Goal: Information Seeking & Learning: Learn about a topic

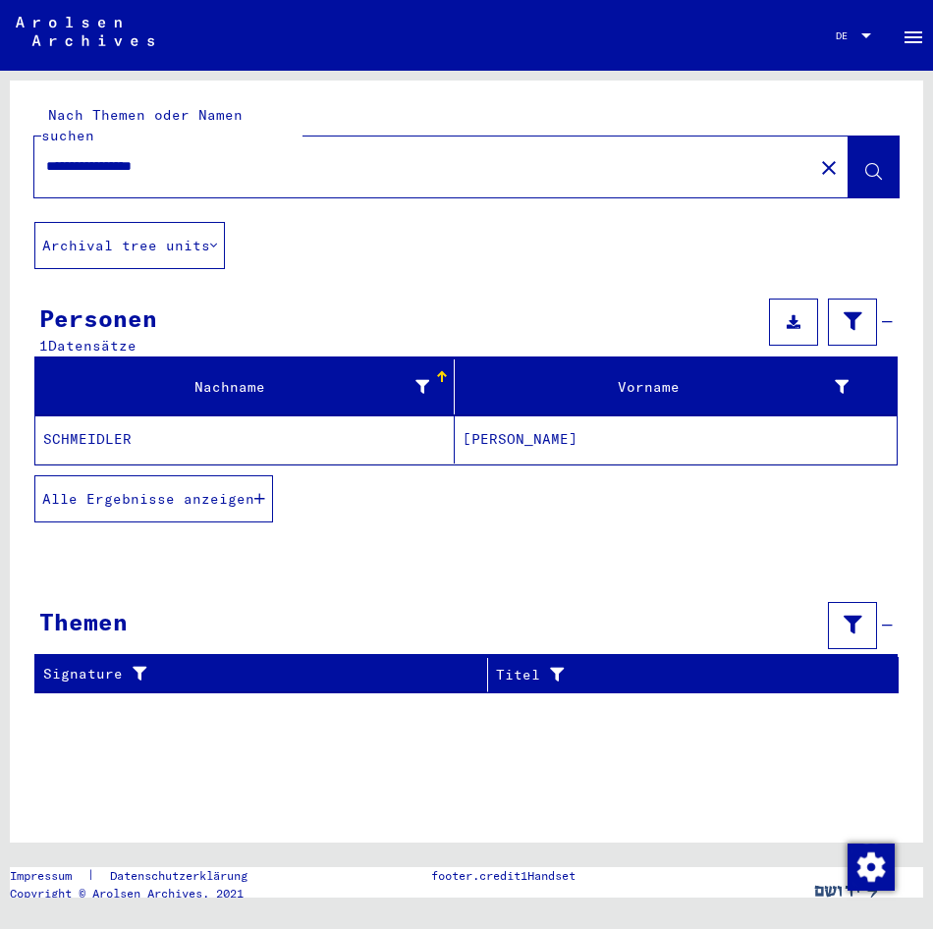
click at [449, 415] on mat-cell "SCHMEIDLER" at bounding box center [244, 439] width 419 height 48
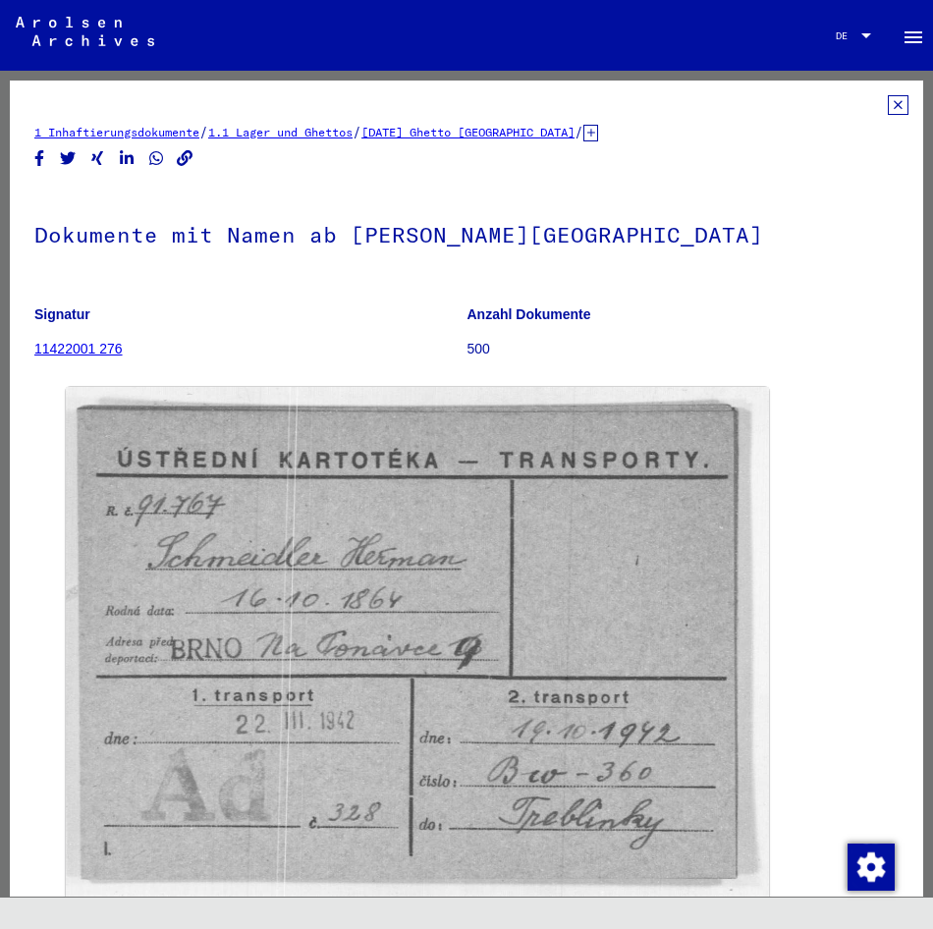
click at [888, 110] on icon at bounding box center [898, 105] width 21 height 20
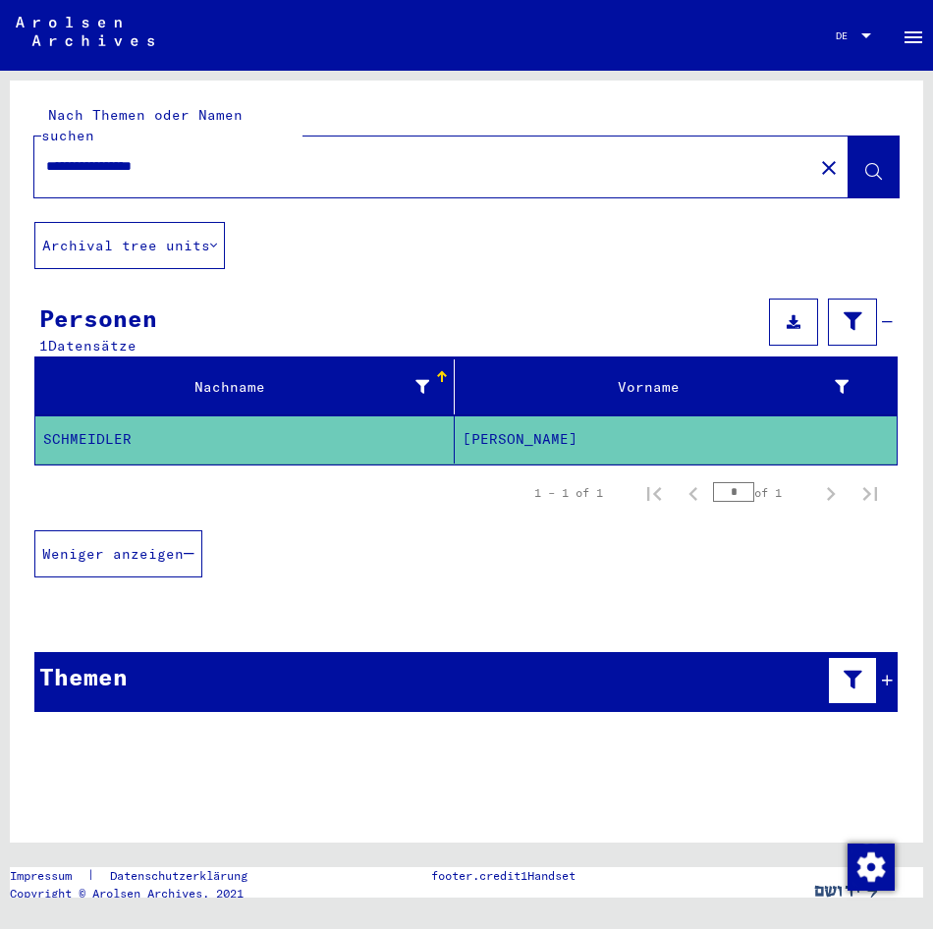
click at [184, 545] on span "Weniger anzeigen" at bounding box center [112, 554] width 141 height 18
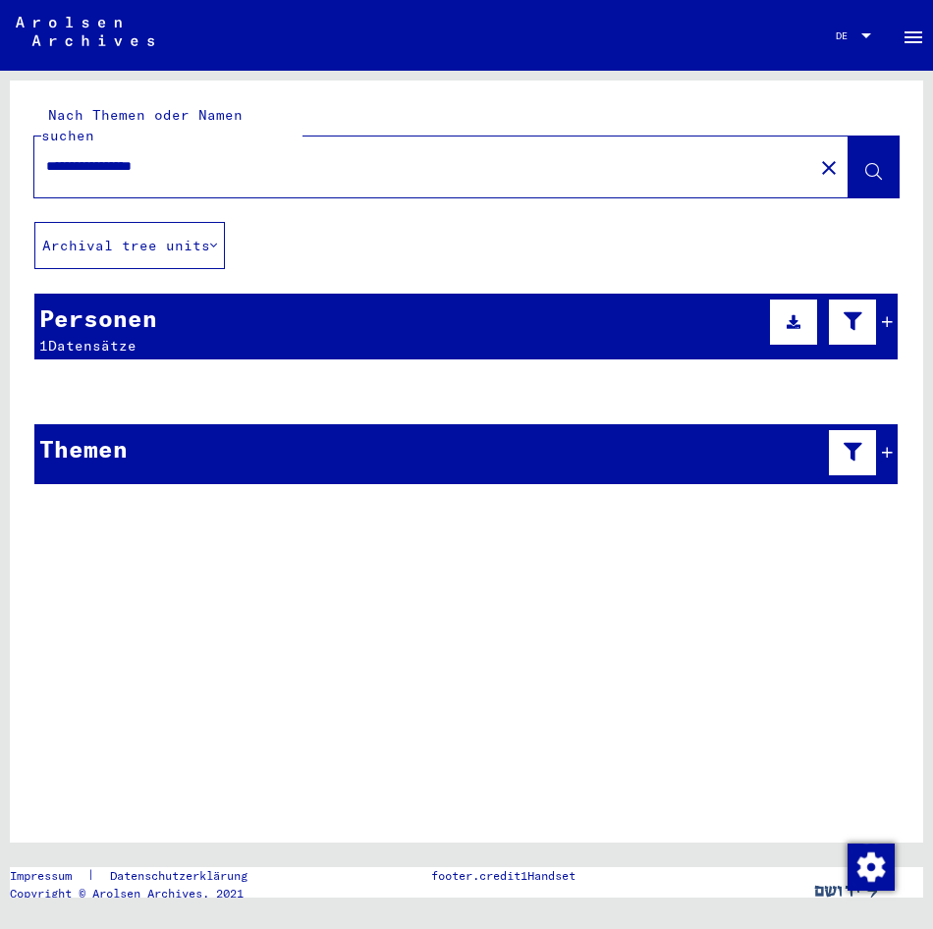
click at [190, 305] on div "Personen 1 Datensätze" at bounding box center [465, 327] width 863 height 66
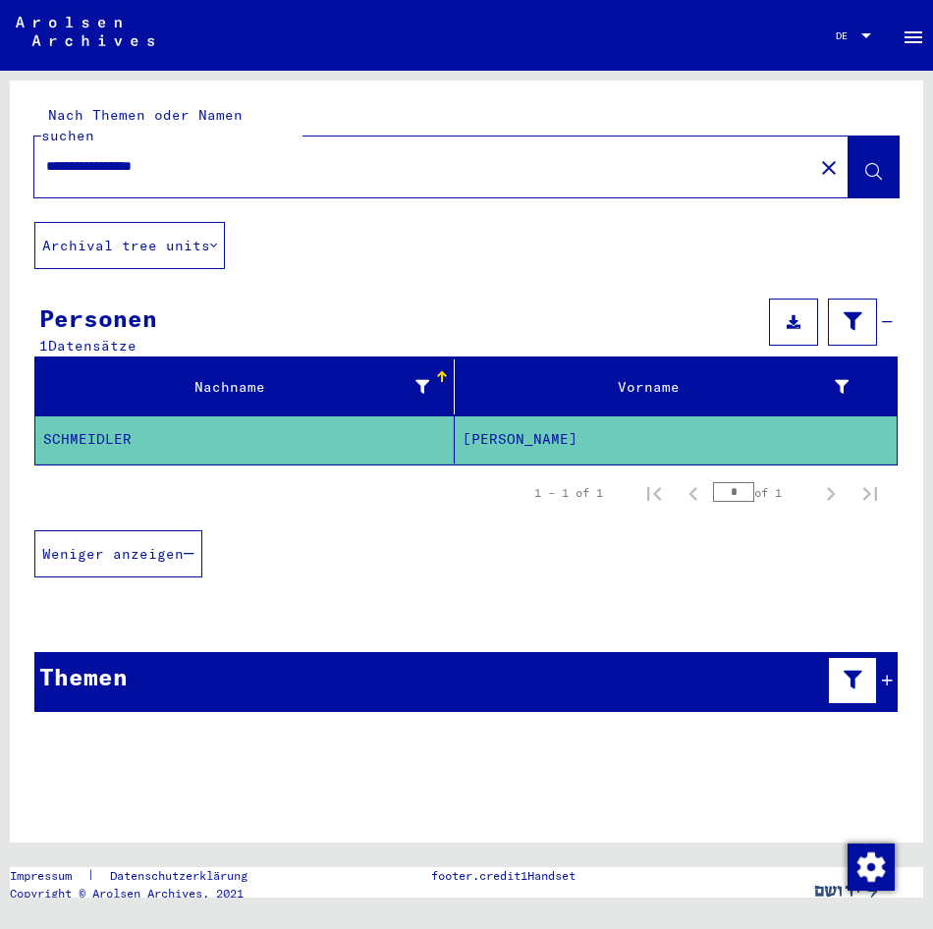
click at [178, 664] on div "Themen" at bounding box center [465, 682] width 863 height 60
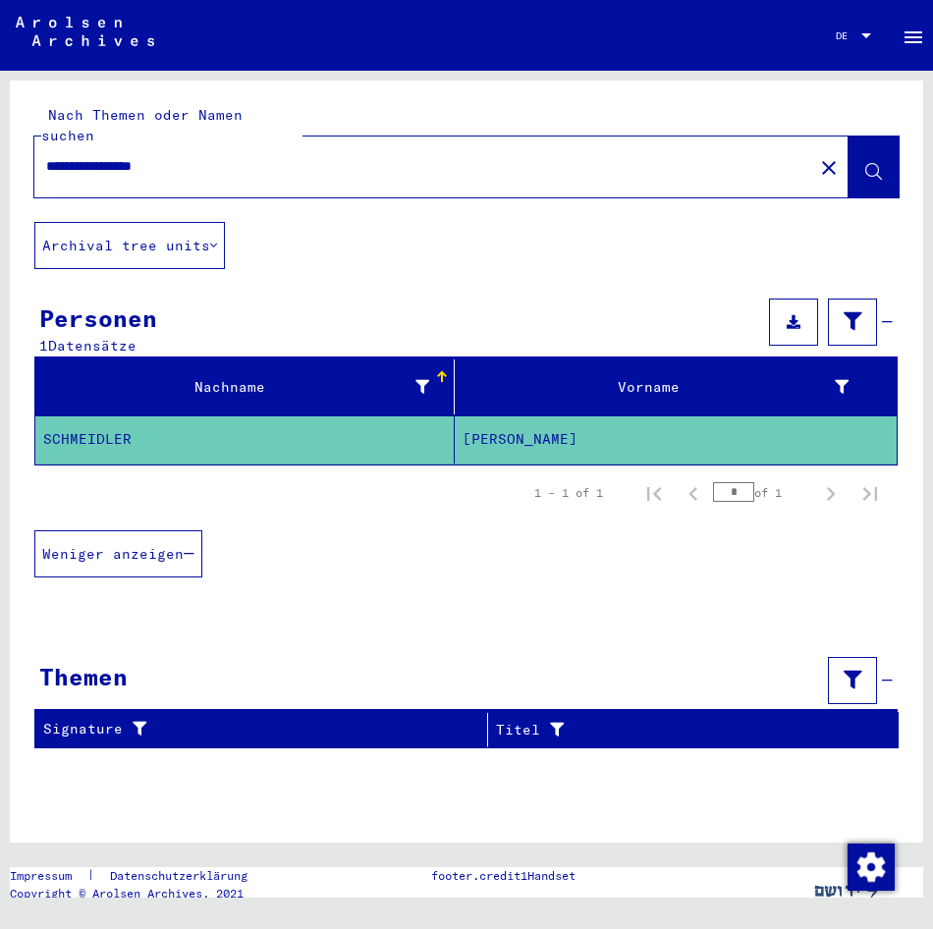
click at [60, 156] on input "**********" at bounding box center [423, 166] width 755 height 21
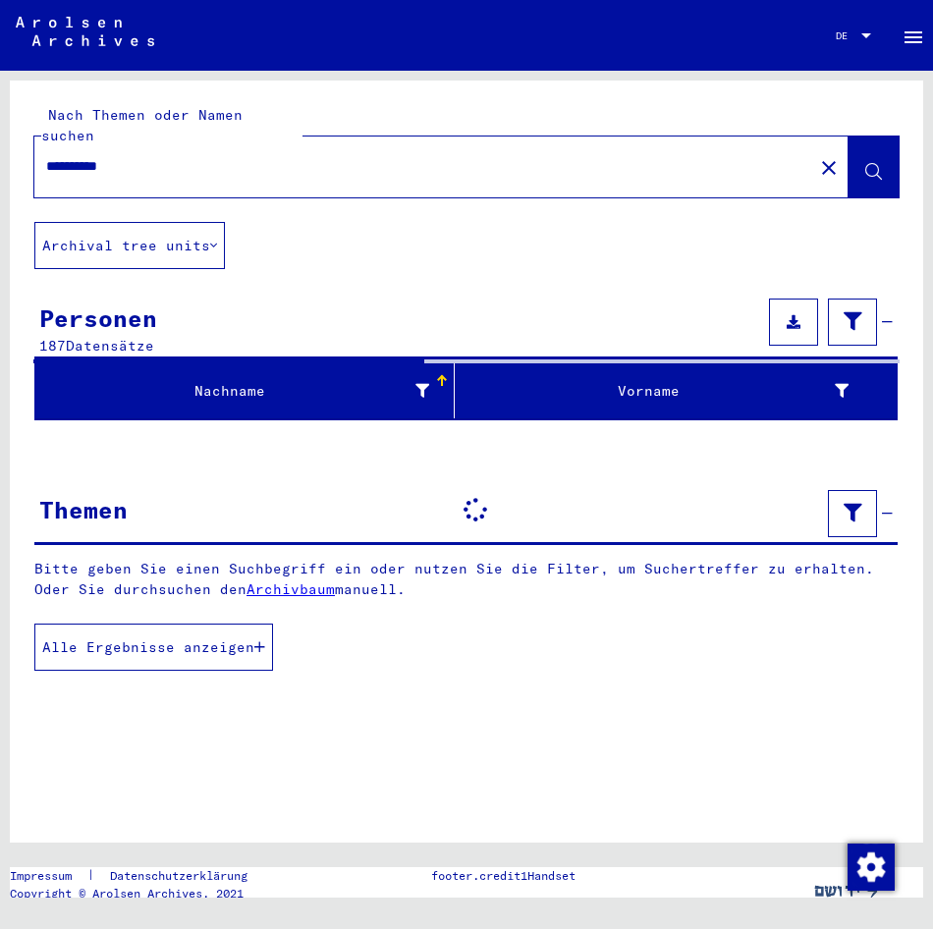
click at [164, 165] on div "**********" at bounding box center [417, 166] width 767 height 44
click at [169, 156] on input "**********" at bounding box center [423, 166] width 755 height 21
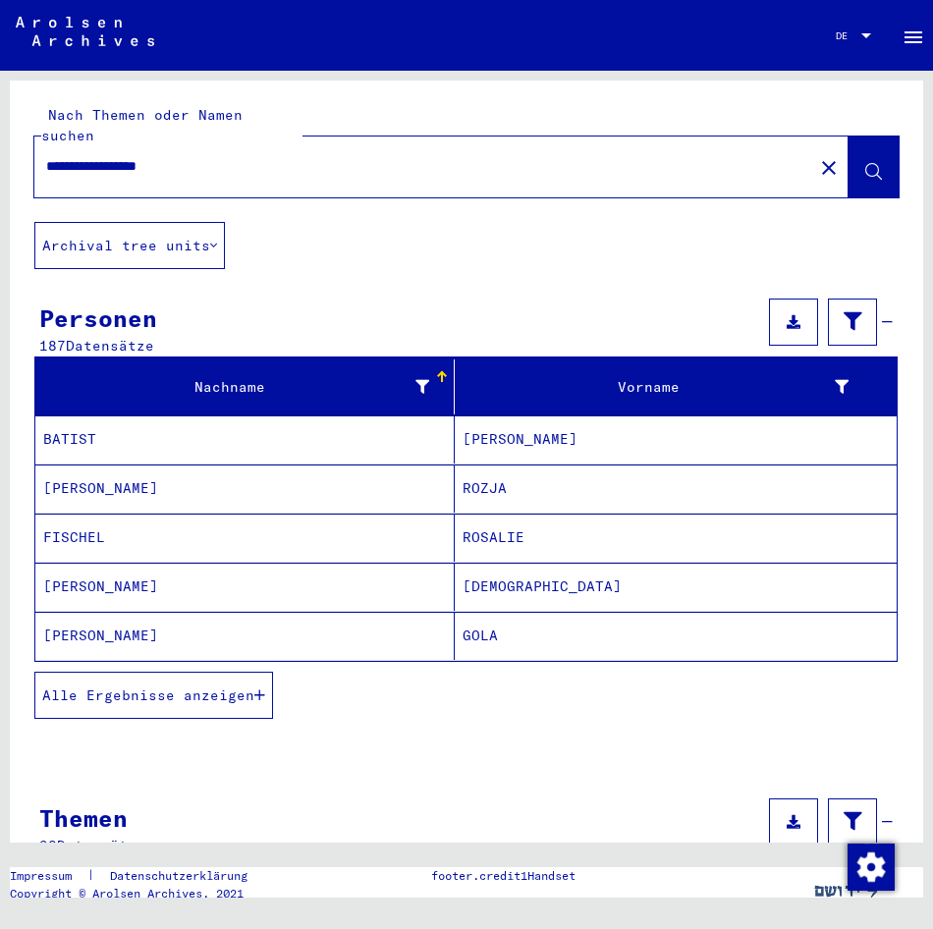
type input "**********"
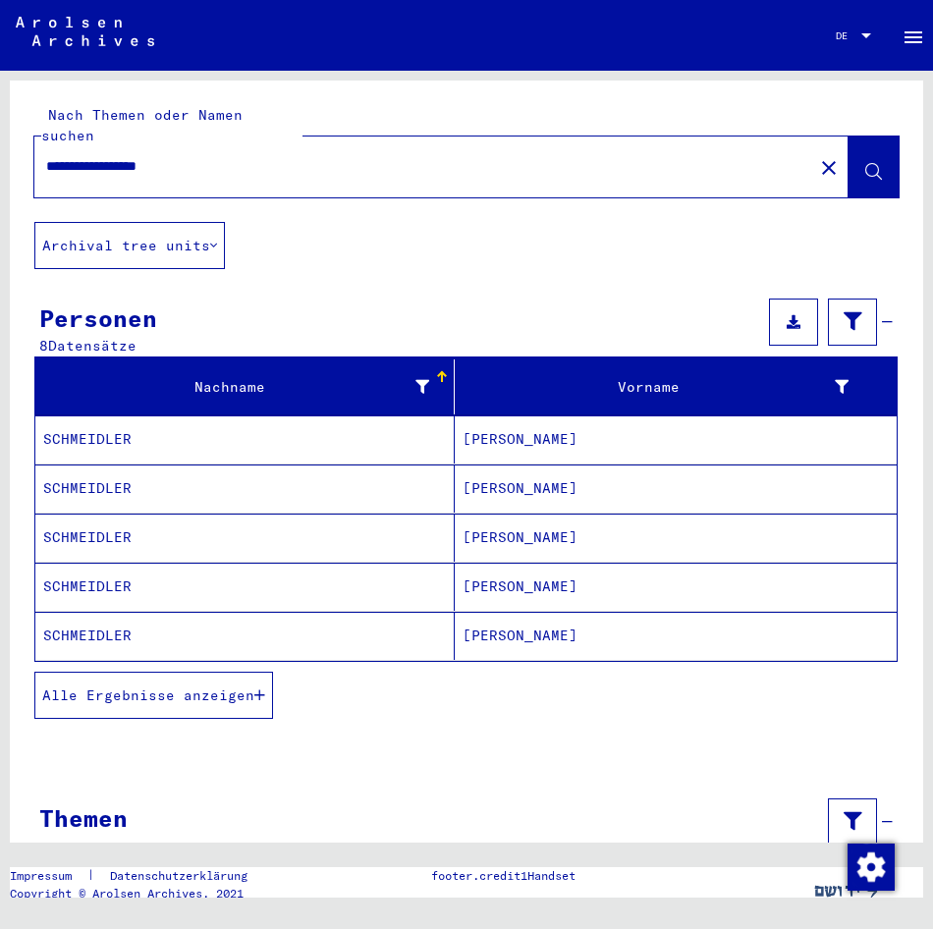
click at [316, 424] on mat-cell "SCHMEIDLER" at bounding box center [244, 439] width 419 height 48
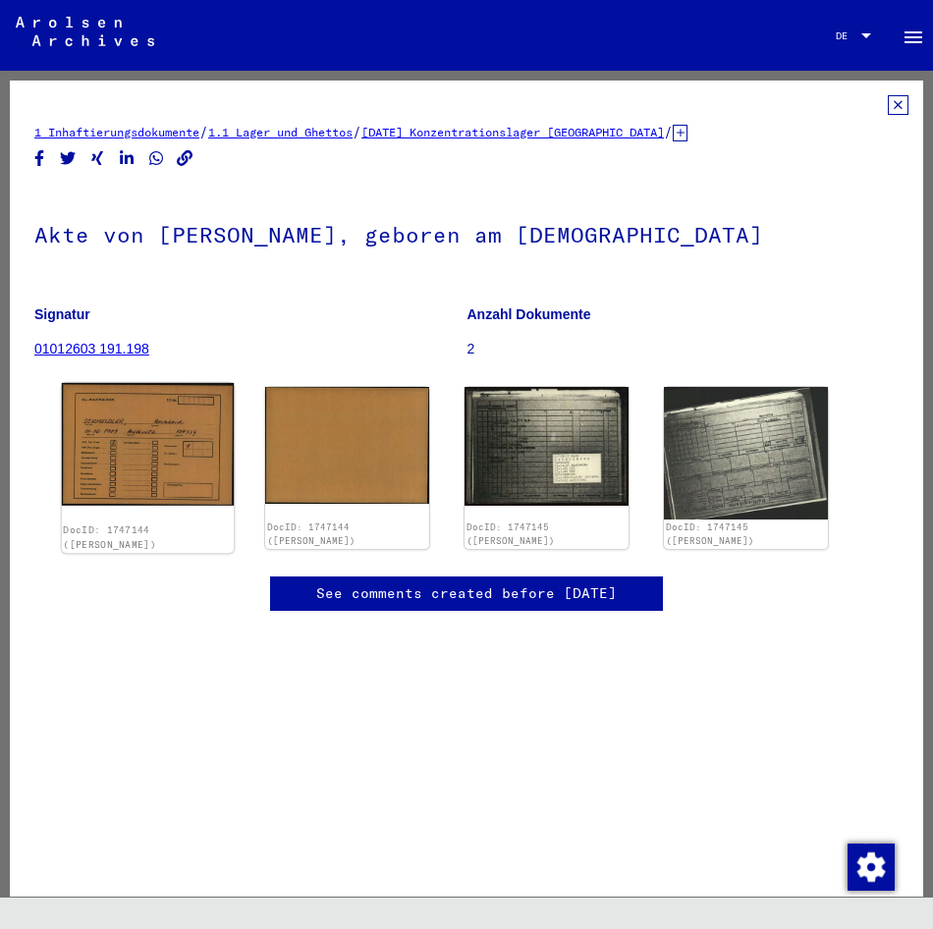
click at [198, 430] on img at bounding box center [148, 444] width 172 height 123
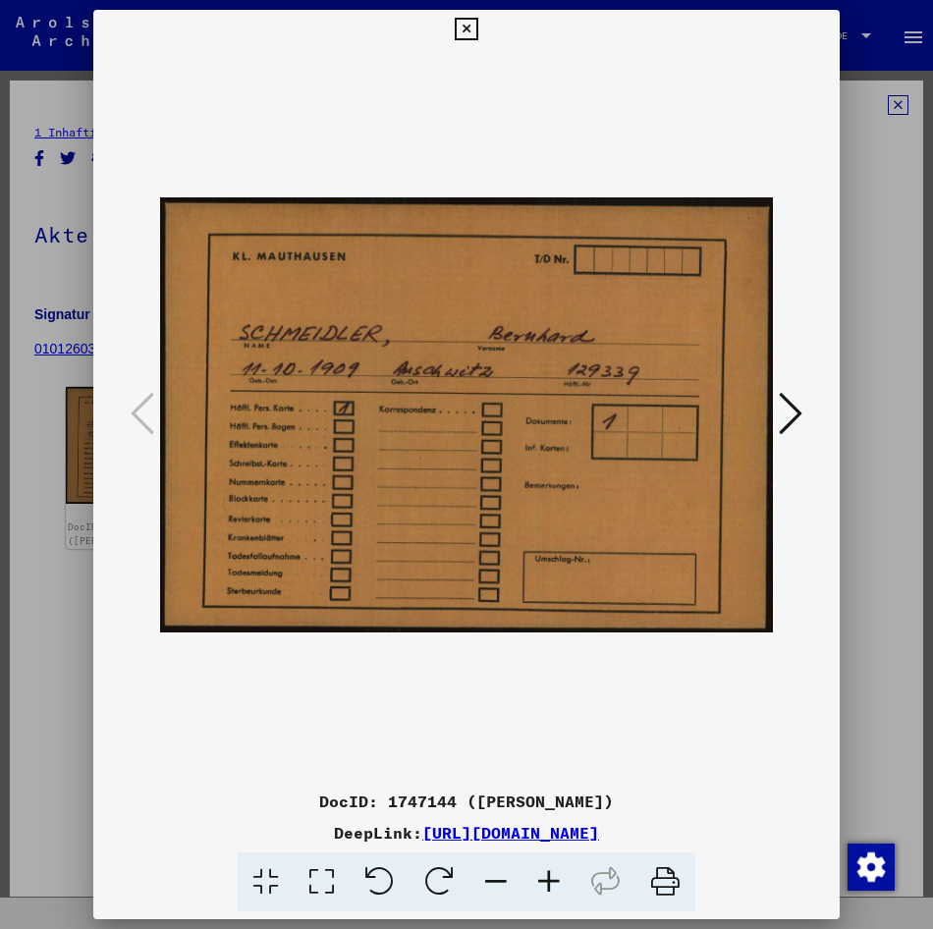
click at [778, 397] on button at bounding box center [790, 415] width 35 height 56
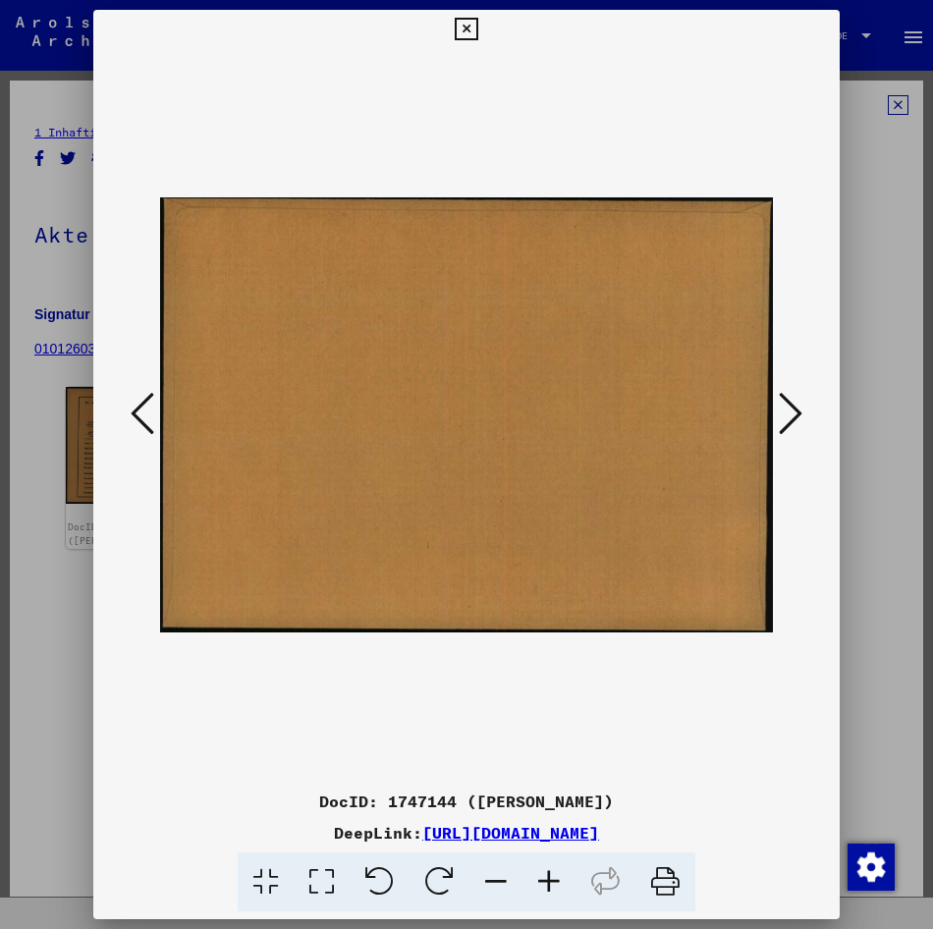
click at [780, 397] on button at bounding box center [790, 415] width 35 height 56
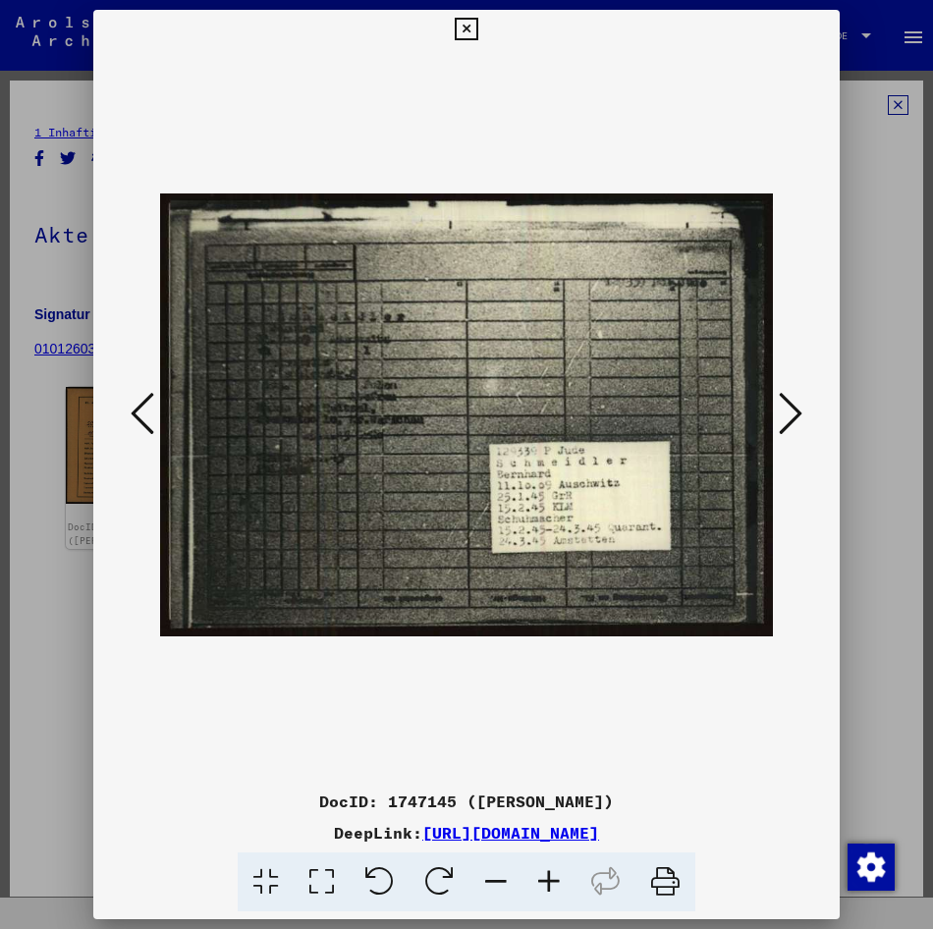
click at [780, 397] on icon at bounding box center [791, 413] width 24 height 47
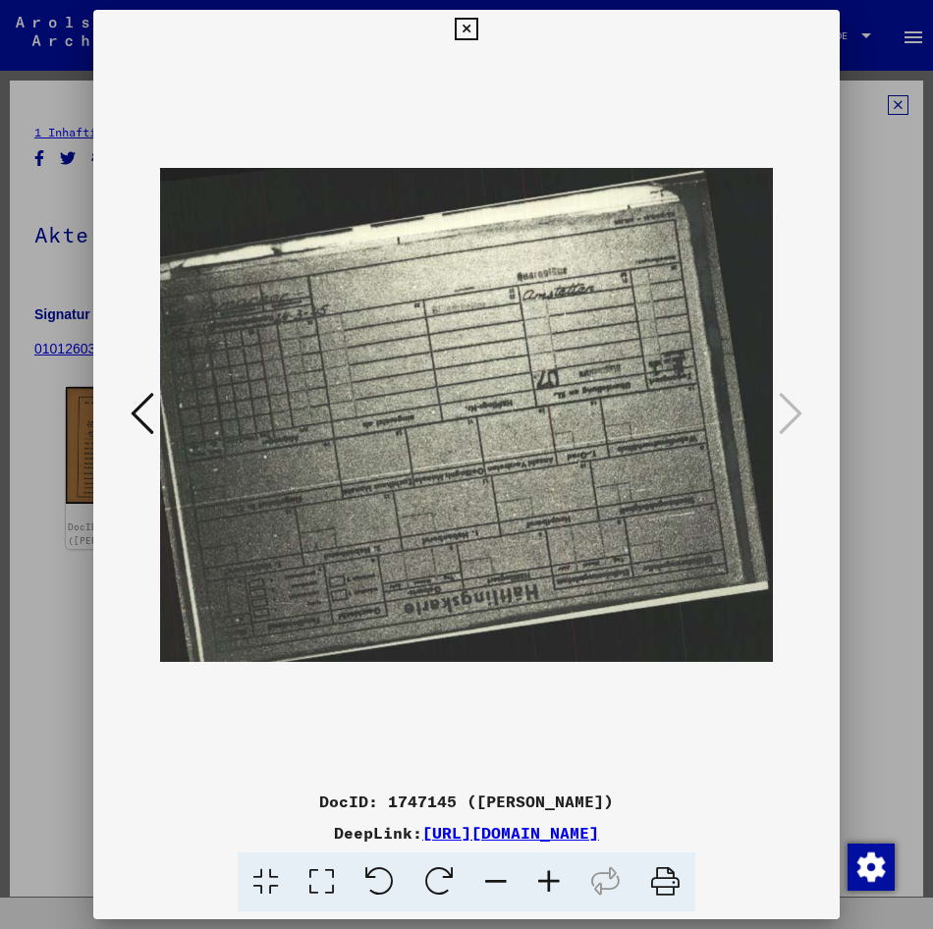
click at [870, 438] on div at bounding box center [466, 464] width 933 height 929
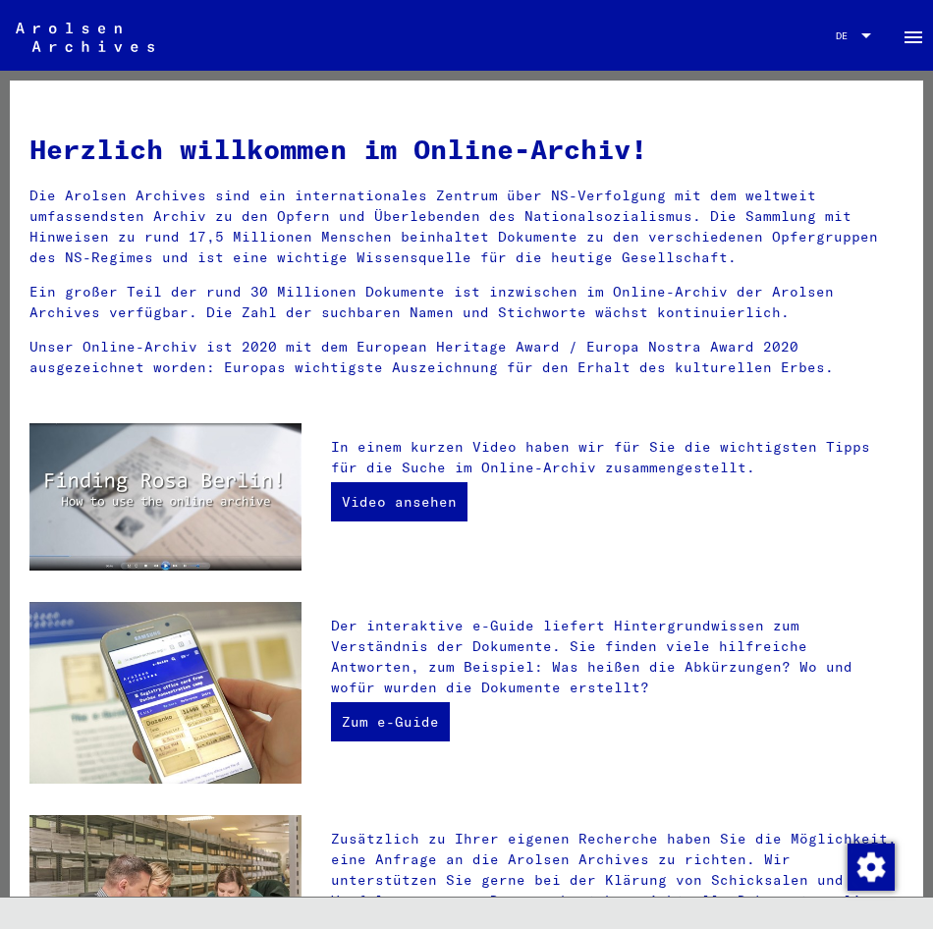
click at [796, 203] on p "Die Arolsen Archives sind ein internationales Zentrum über NS-Verfolgung mit de…" at bounding box center [466, 227] width 874 height 83
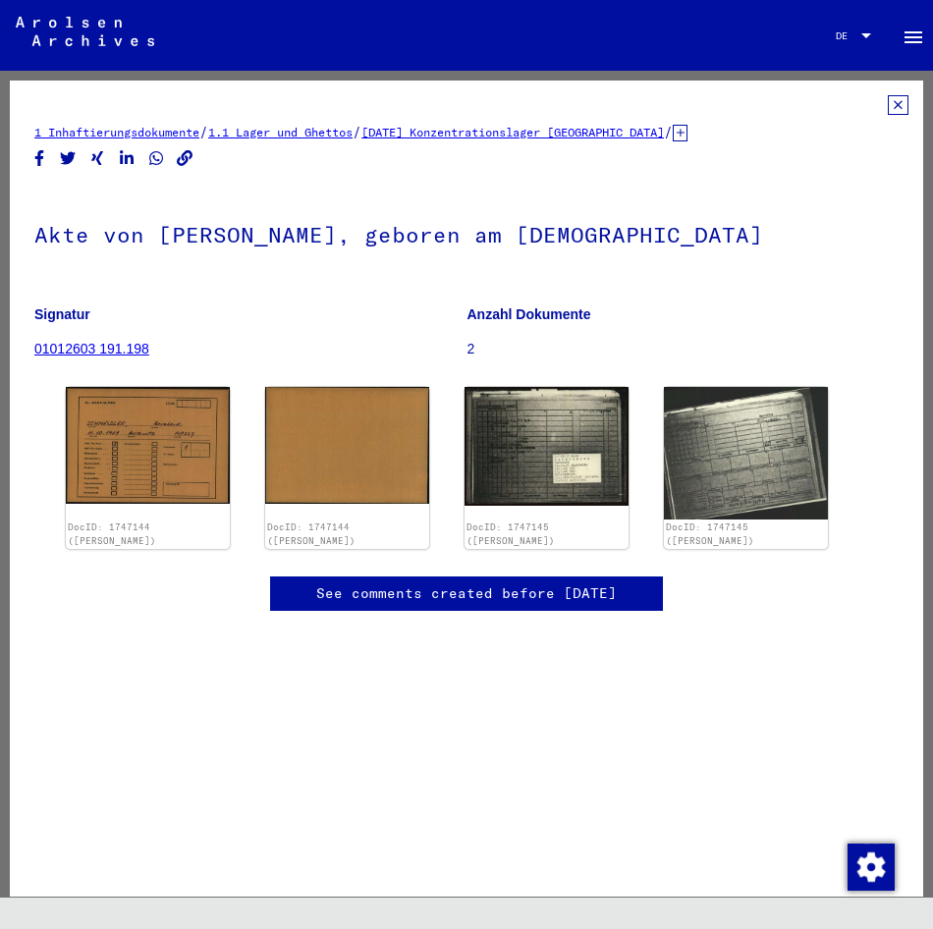
click at [896, 103] on yv-its-full-details "1 Inhaftierungsdokumente / 1.1 Lager und Ghettos / [DATE] Konzentrationslager […" at bounding box center [466, 373] width 913 height 556
click at [888, 100] on icon at bounding box center [898, 105] width 21 height 20
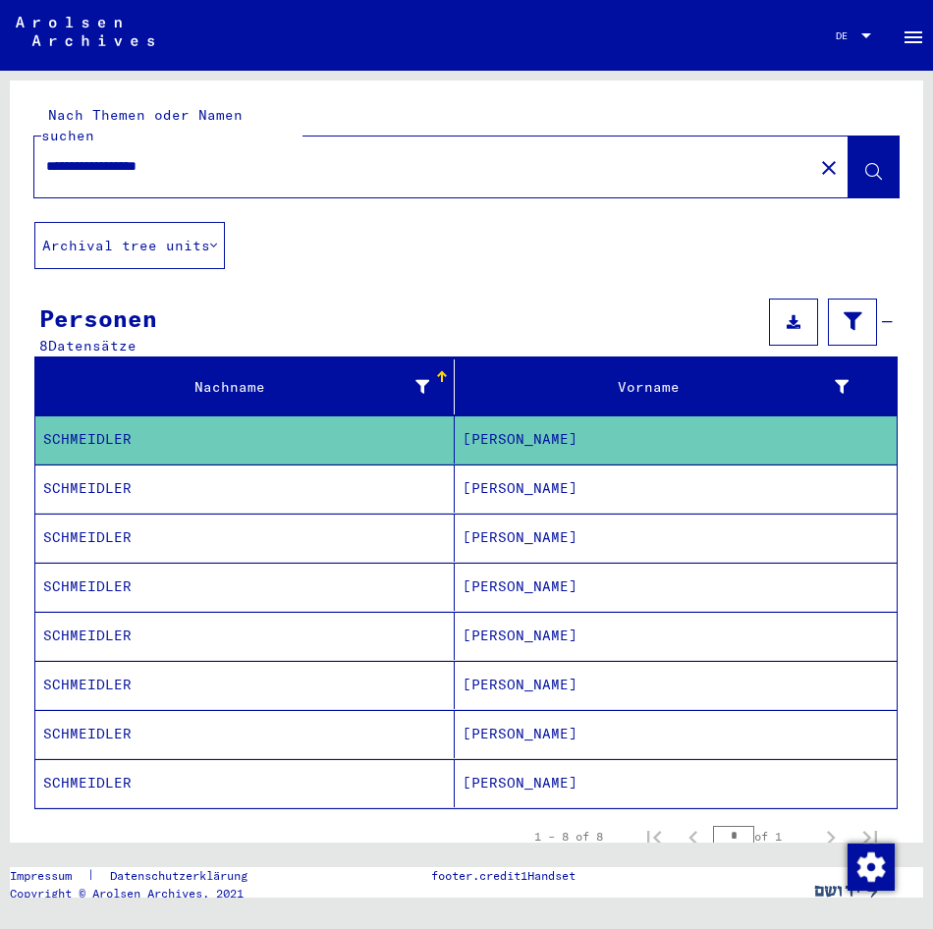
click at [159, 473] on mat-cell "SCHMEIDLER" at bounding box center [244, 489] width 419 height 48
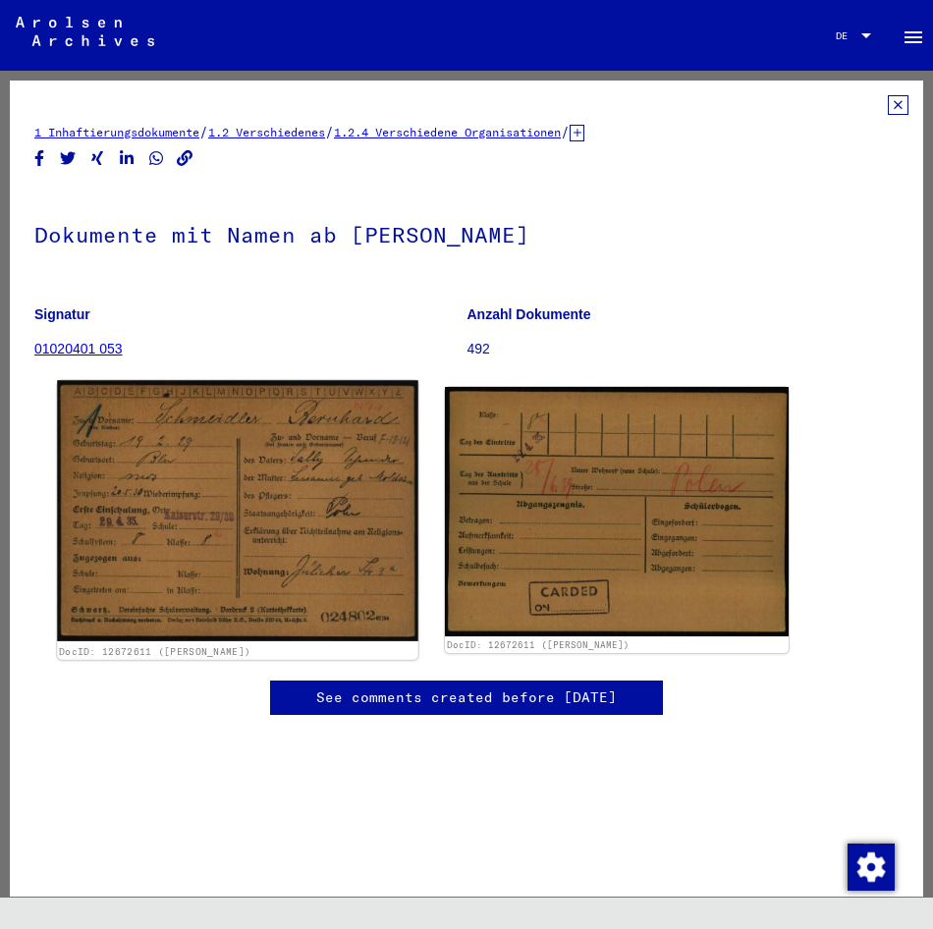
click at [156, 454] on img at bounding box center [237, 510] width 361 height 261
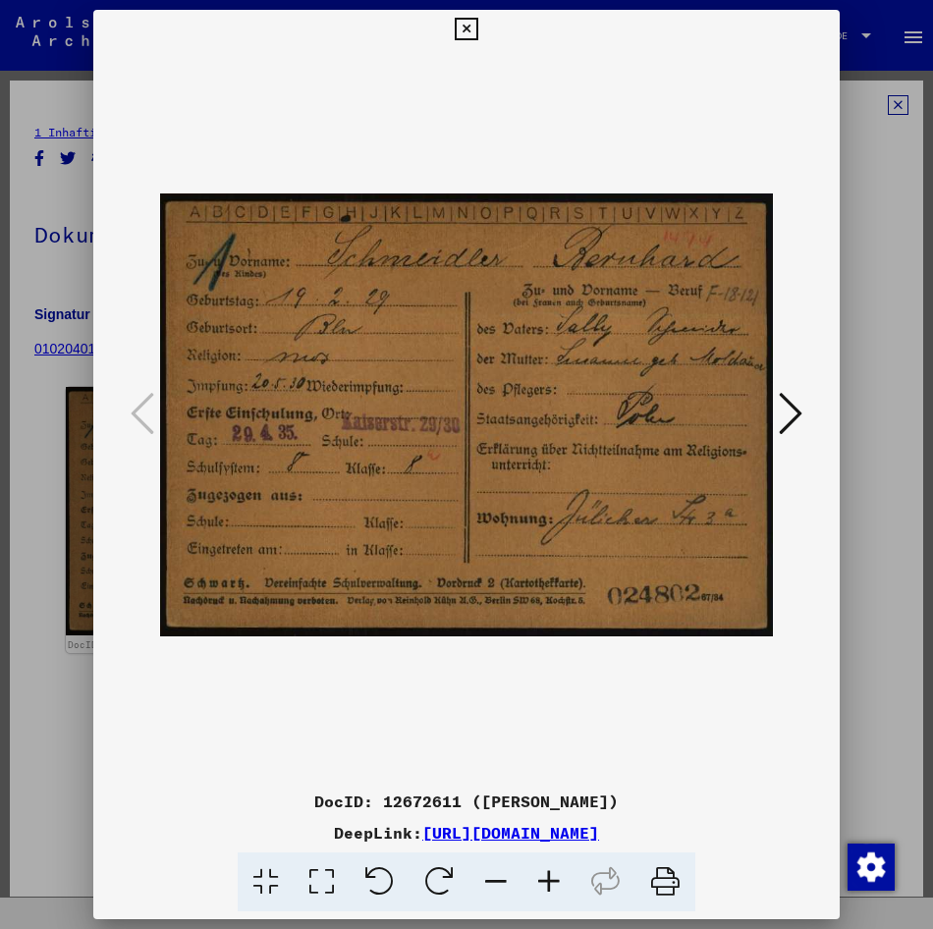
click at [537, 405] on img at bounding box center [466, 415] width 613 height 733
click at [792, 410] on icon at bounding box center [791, 413] width 24 height 47
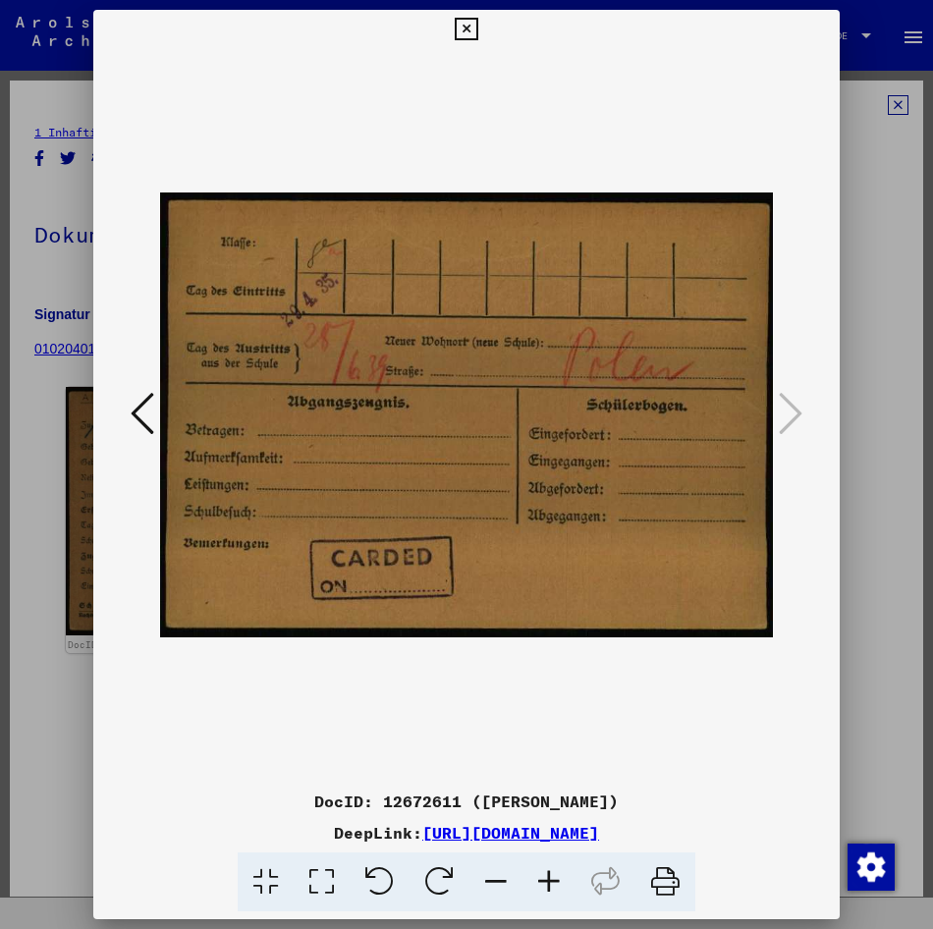
click at [826, 401] on div at bounding box center [466, 415] width 746 height 733
click at [882, 133] on div at bounding box center [466, 464] width 933 height 929
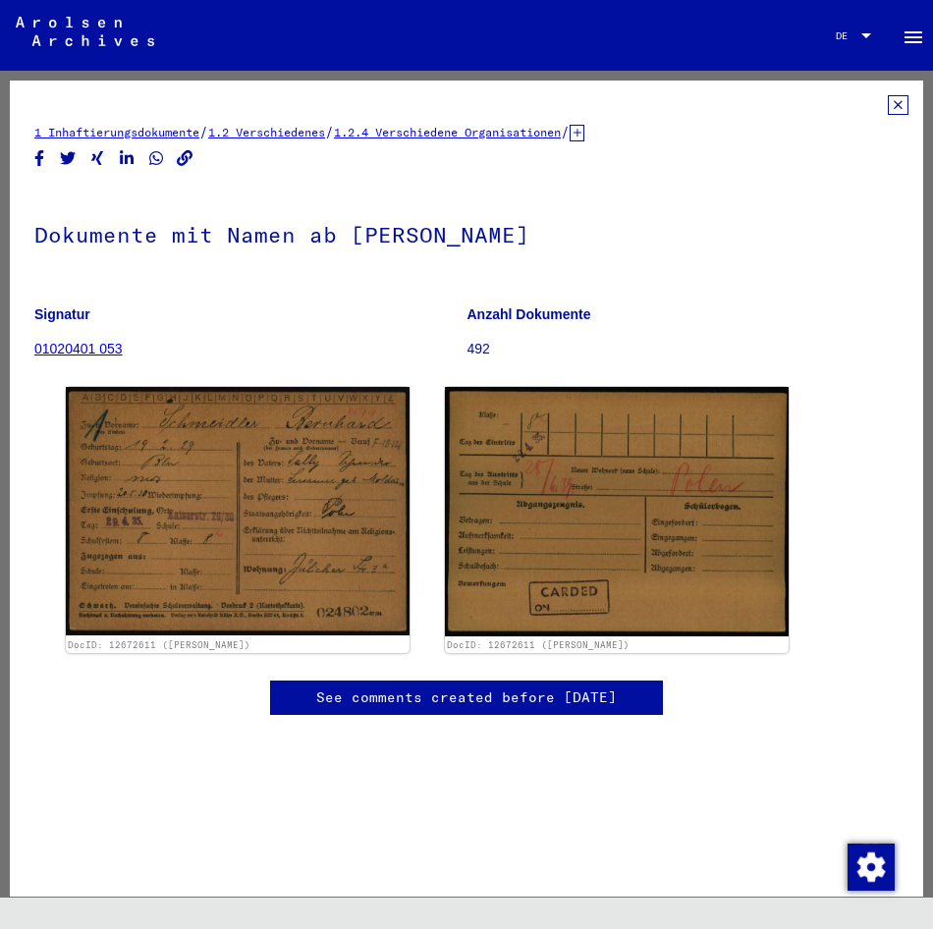
click at [888, 112] on icon at bounding box center [898, 105] width 21 height 20
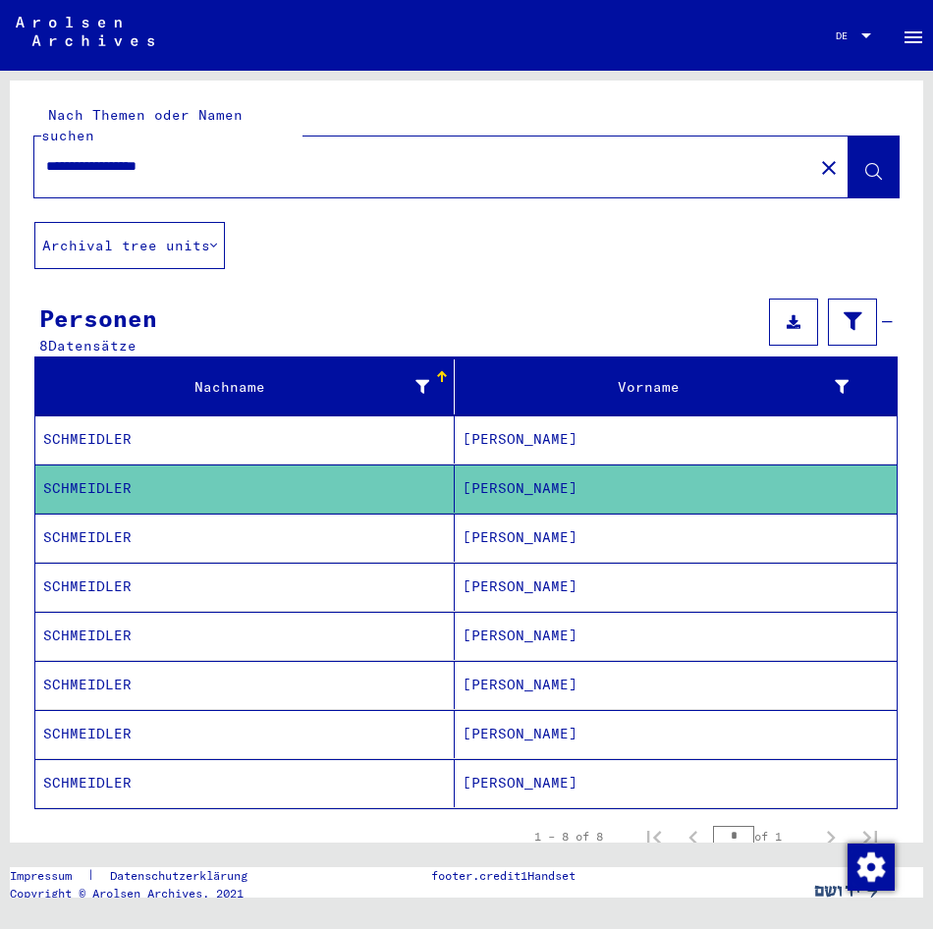
click at [469, 516] on mat-cell "[PERSON_NAME]" at bounding box center [676, 538] width 442 height 48
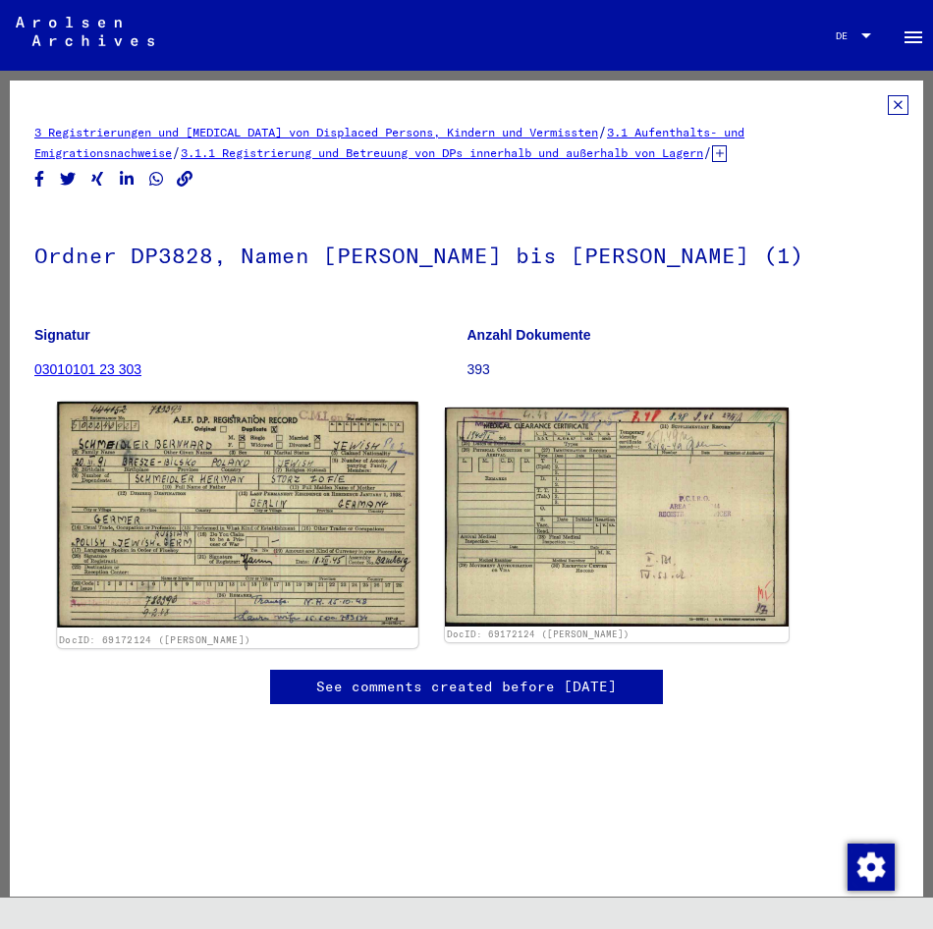
click at [217, 501] on img at bounding box center [237, 515] width 361 height 226
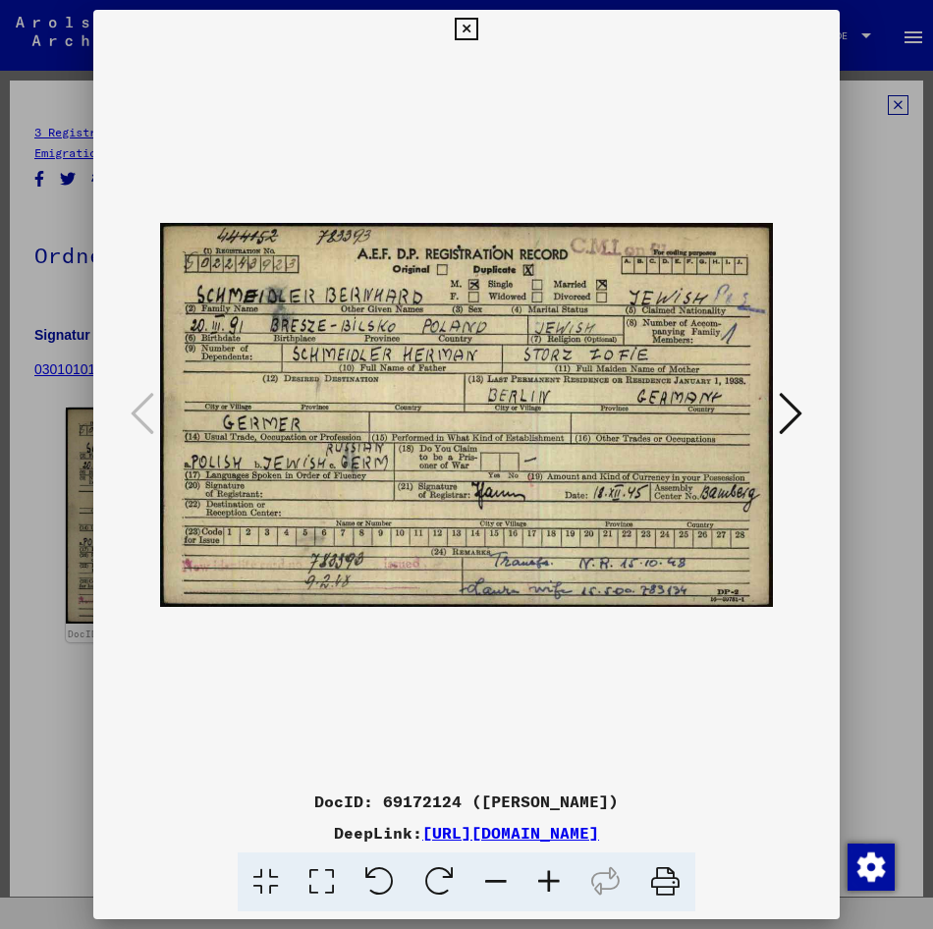
click at [857, 197] on div at bounding box center [466, 464] width 933 height 929
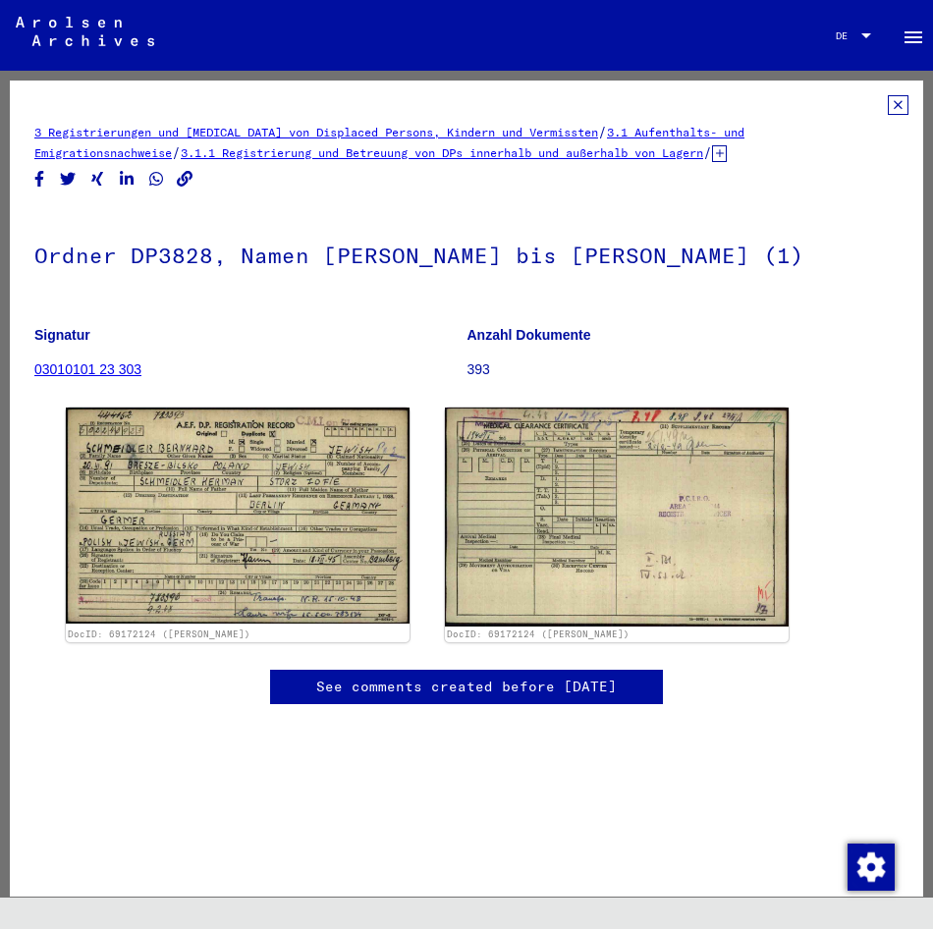
click at [894, 104] on yv-its-full-details "3 Registrierungen und [MEDICAL_DATA] von Displaced Persons, Kindern und Vermiss…" at bounding box center [466, 419] width 913 height 649
click at [888, 105] on icon at bounding box center [898, 105] width 21 height 20
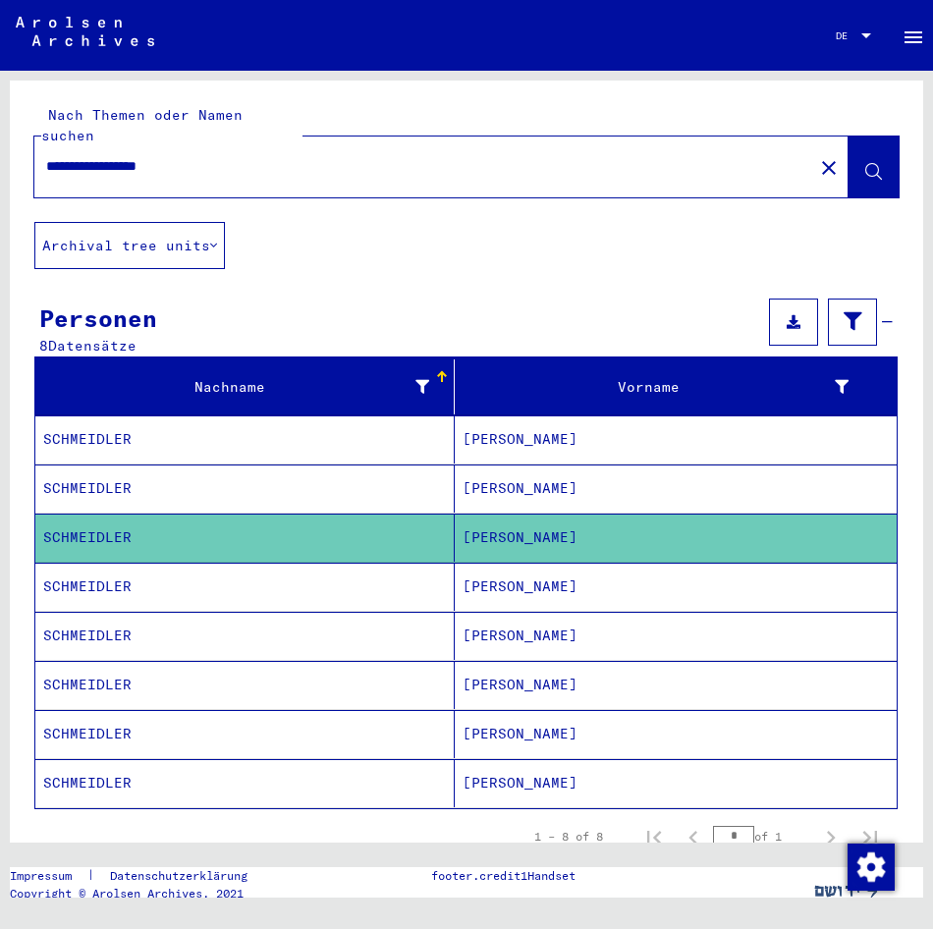
click at [477, 565] on mat-cell "[PERSON_NAME]" at bounding box center [676, 587] width 442 height 48
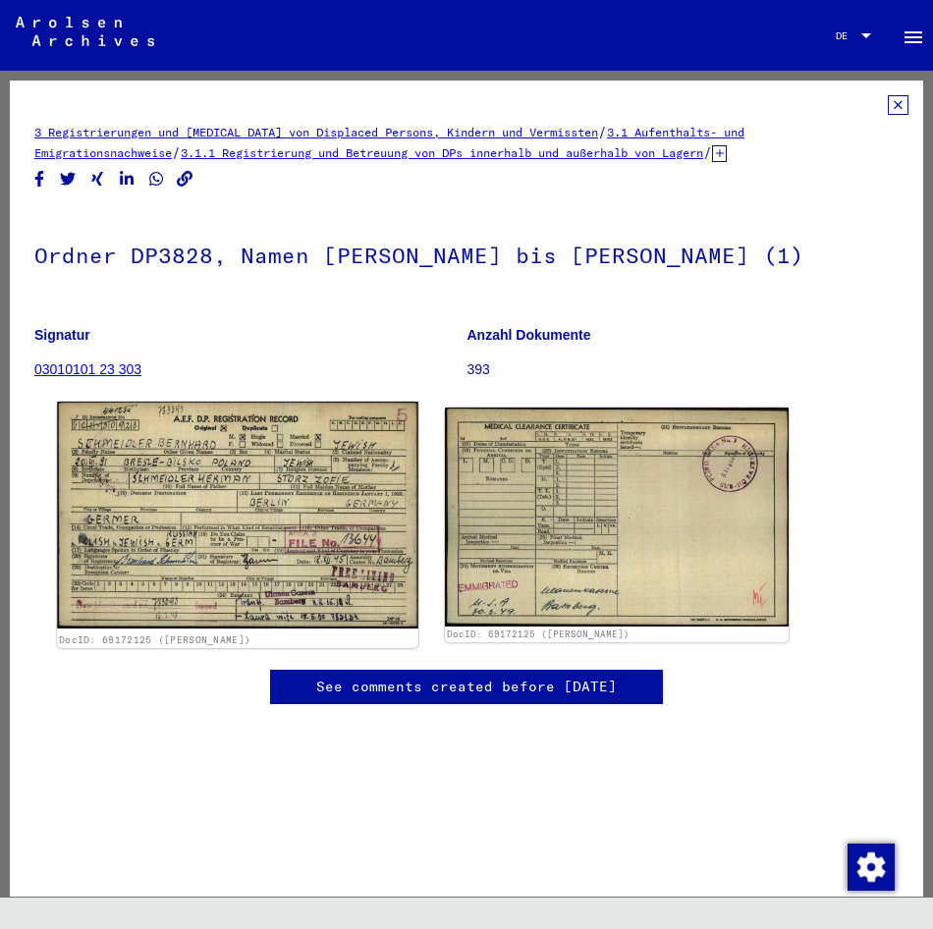
click at [323, 485] on img at bounding box center [237, 515] width 361 height 227
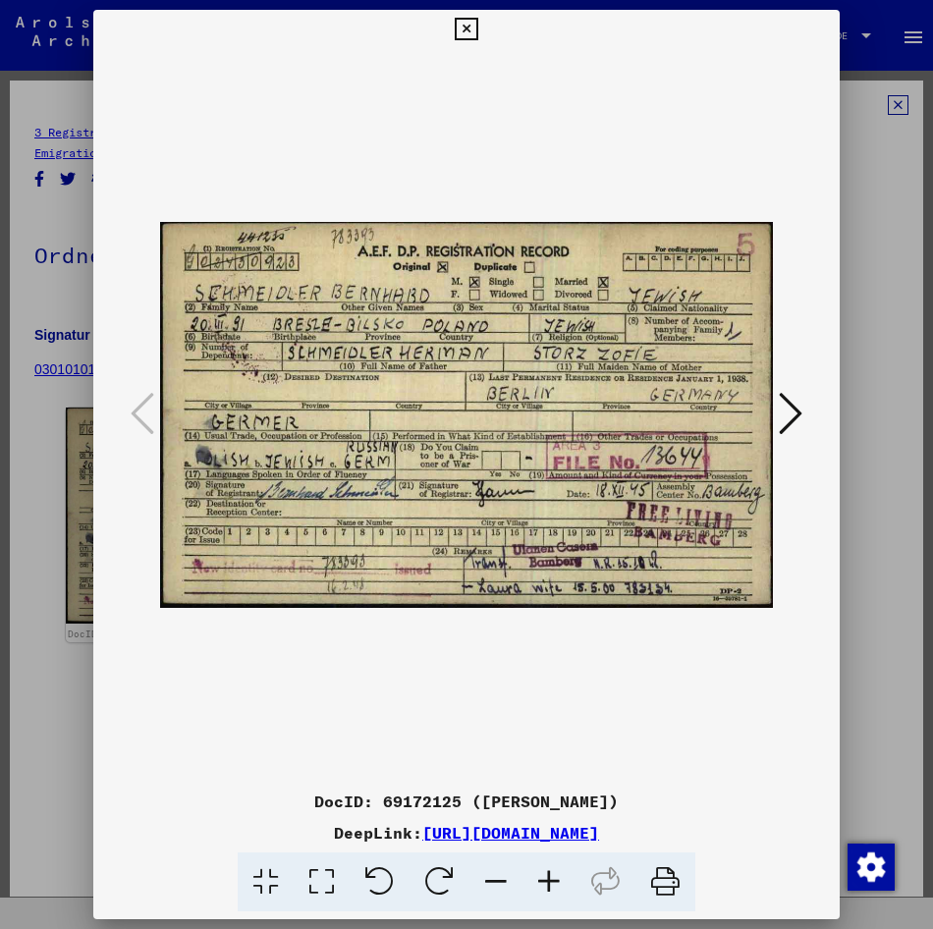
click at [825, 344] on div at bounding box center [466, 415] width 746 height 733
click at [853, 263] on div at bounding box center [466, 464] width 933 height 929
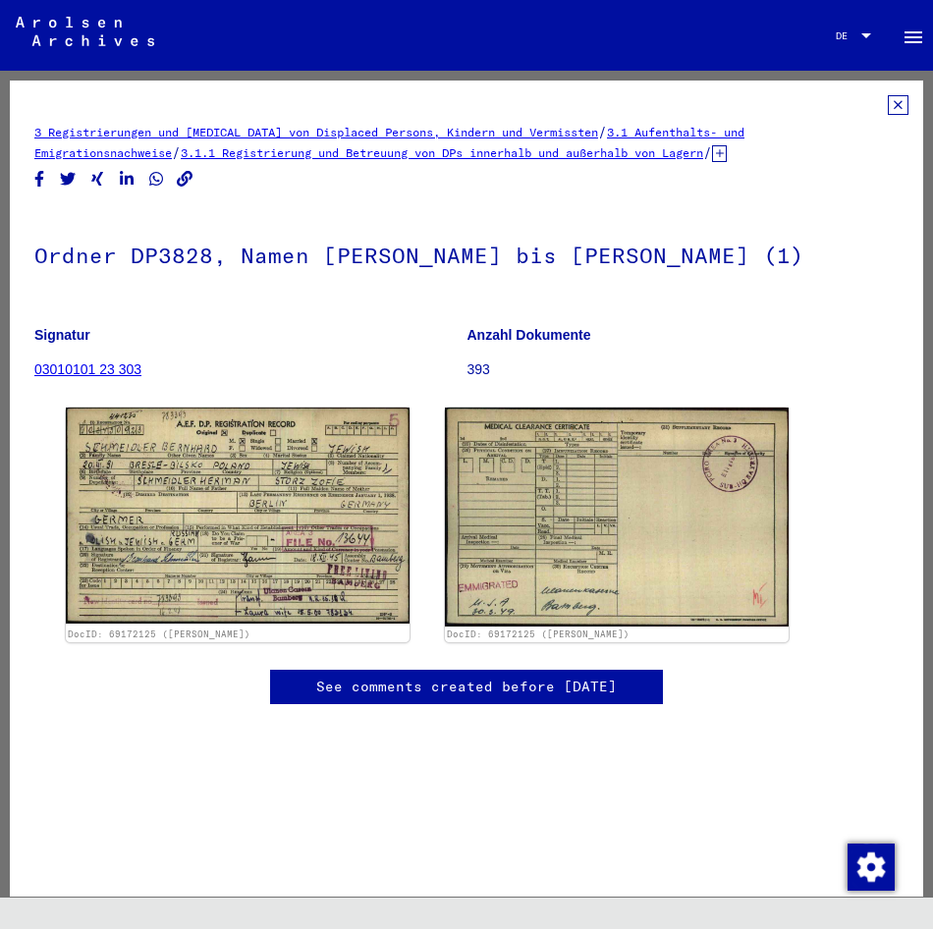
click at [888, 105] on icon at bounding box center [898, 105] width 21 height 20
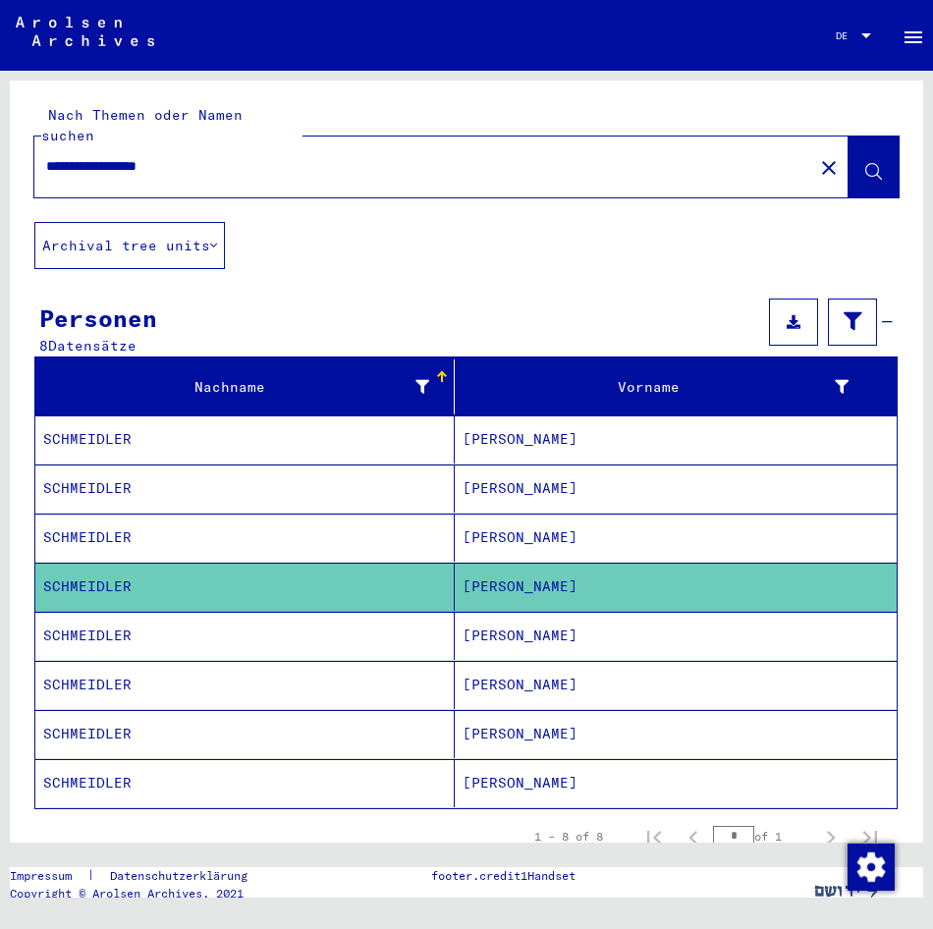
click at [556, 612] on mat-cell "[PERSON_NAME]" at bounding box center [676, 636] width 442 height 48
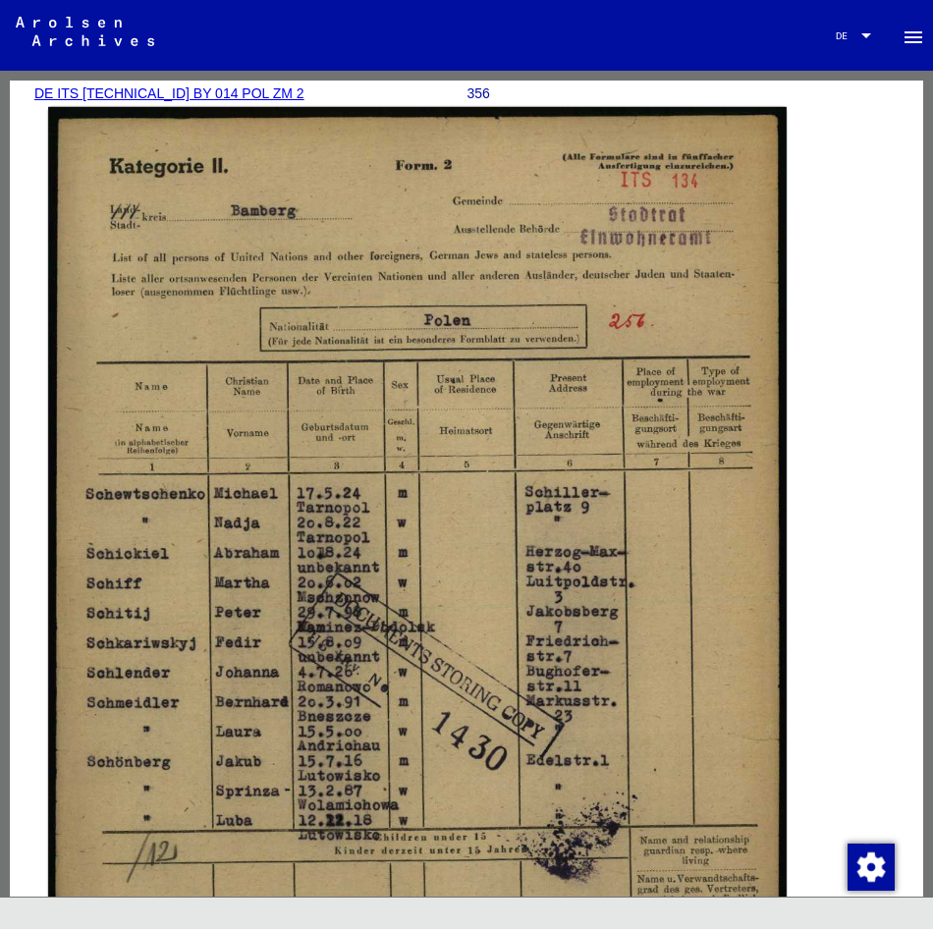
scroll to position [295, 0]
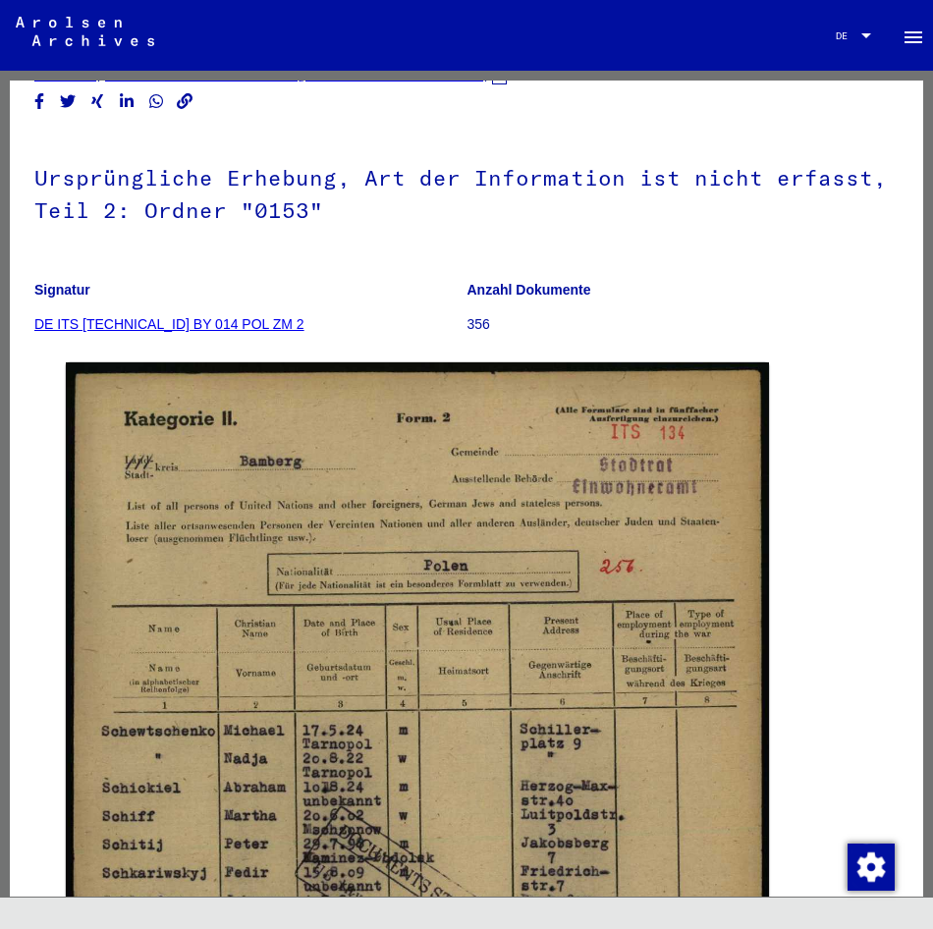
click at [860, 134] on h1 "Ursprüngliche Erhebung, Art der Information ist nicht erfasst, Teil 2: Ordner "…" at bounding box center [466, 192] width 864 height 119
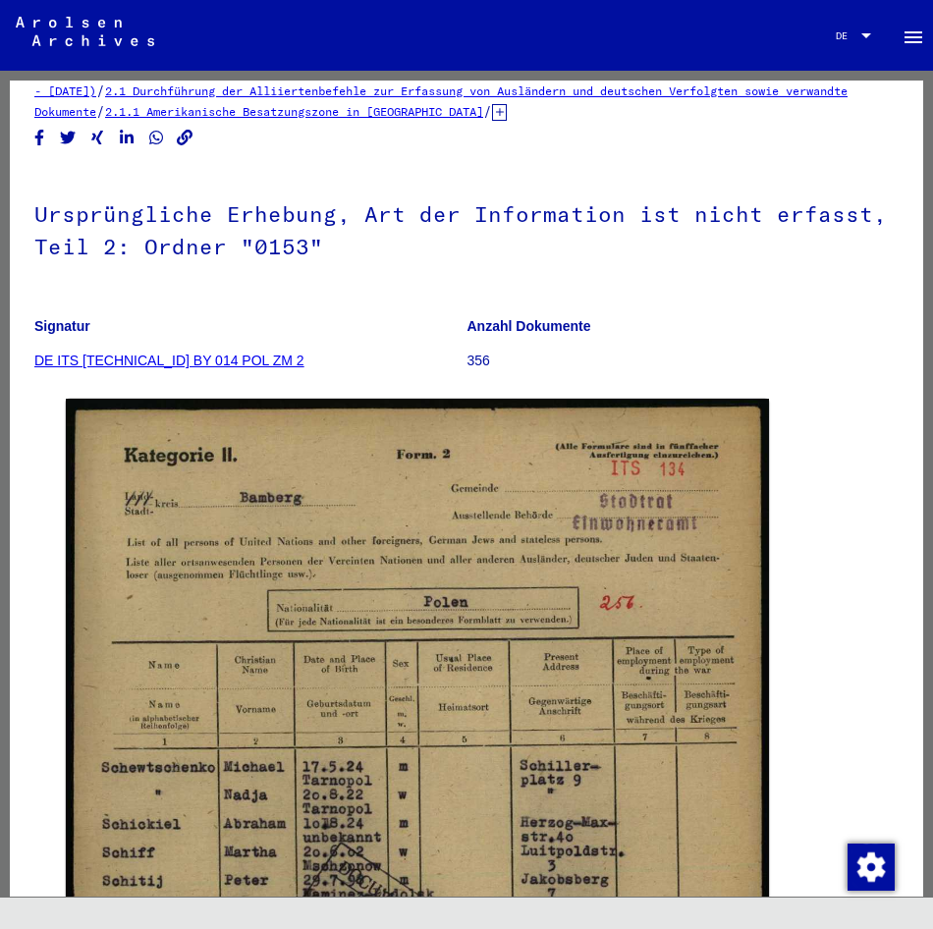
scroll to position [0, 0]
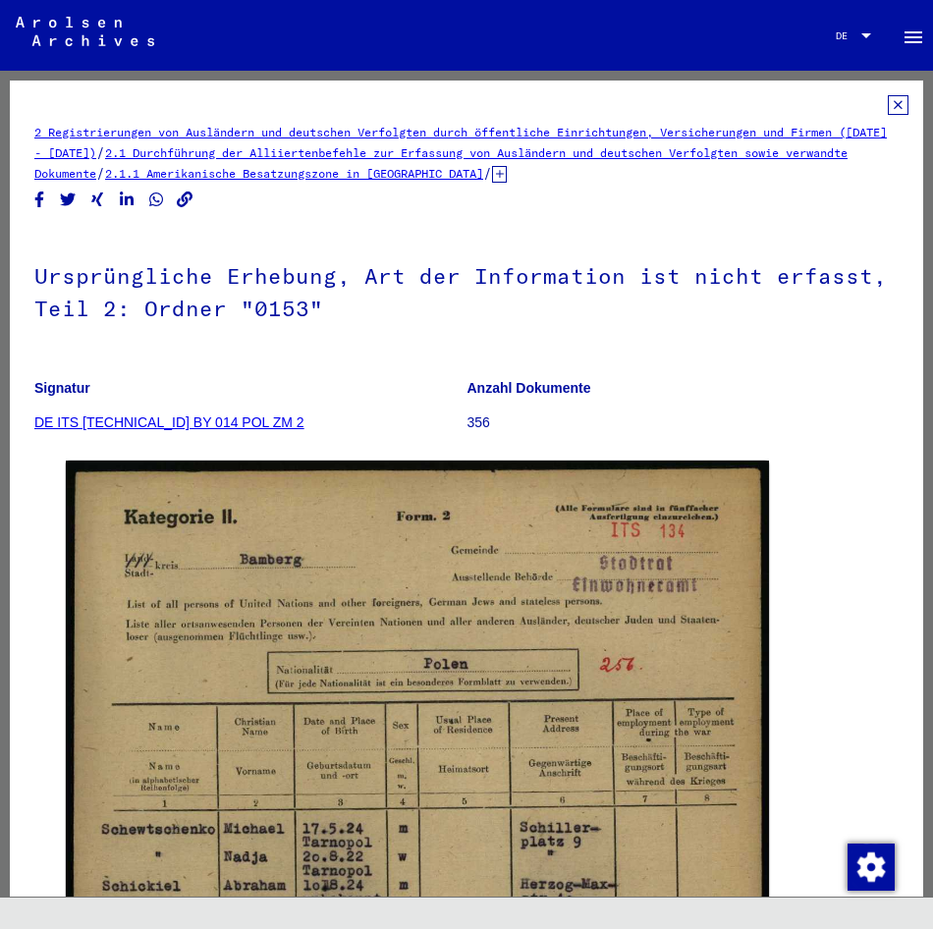
click at [888, 104] on icon at bounding box center [898, 105] width 21 height 20
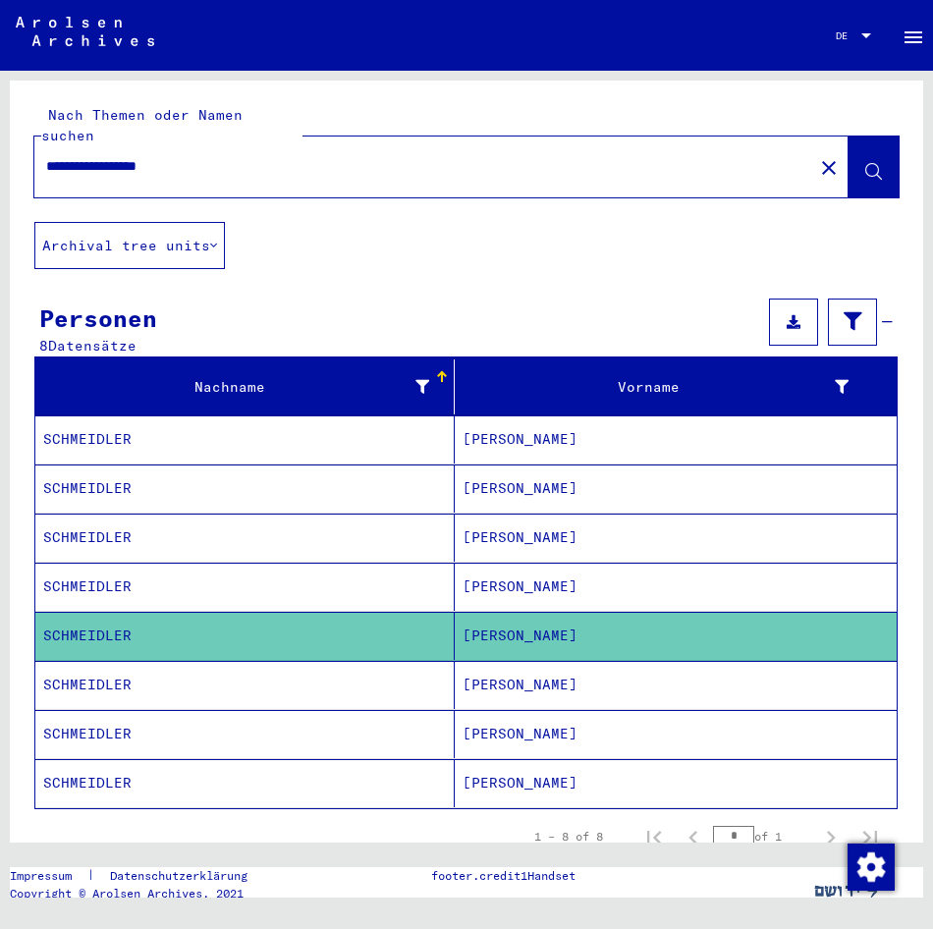
click at [497, 675] on mat-cell "[PERSON_NAME]" at bounding box center [676, 685] width 442 height 48
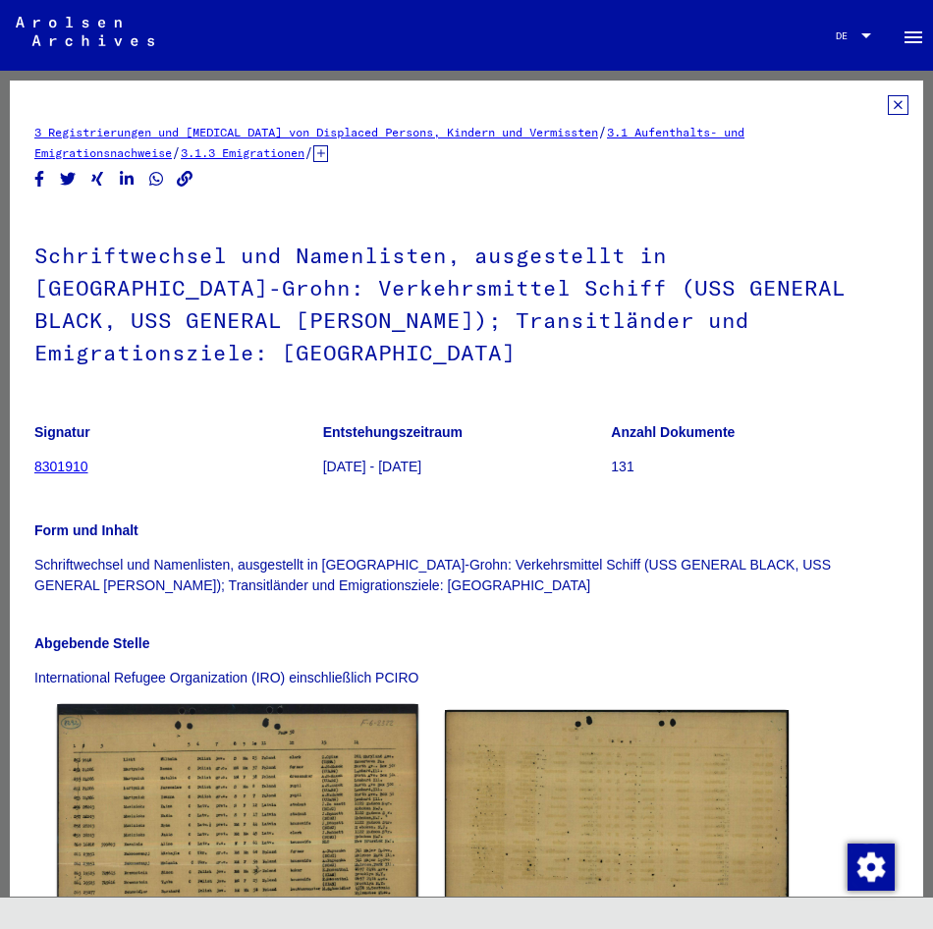
click at [347, 723] on img at bounding box center [237, 820] width 361 height 232
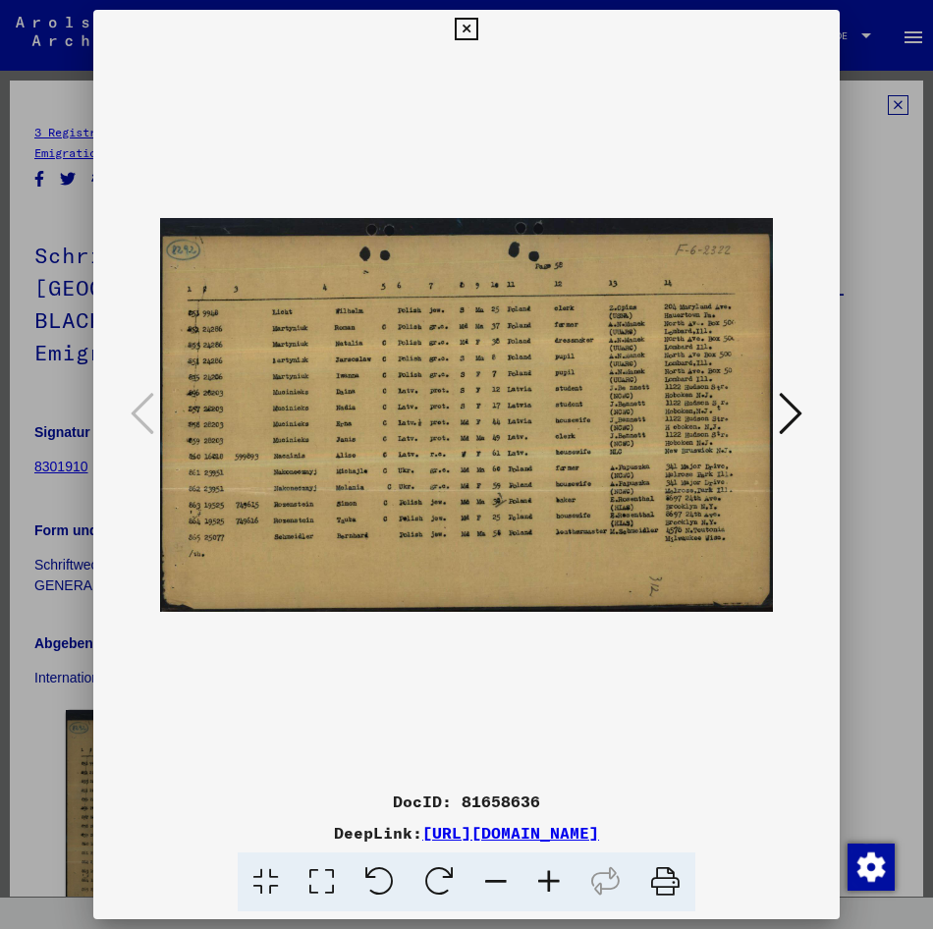
click at [788, 402] on icon at bounding box center [791, 413] width 24 height 47
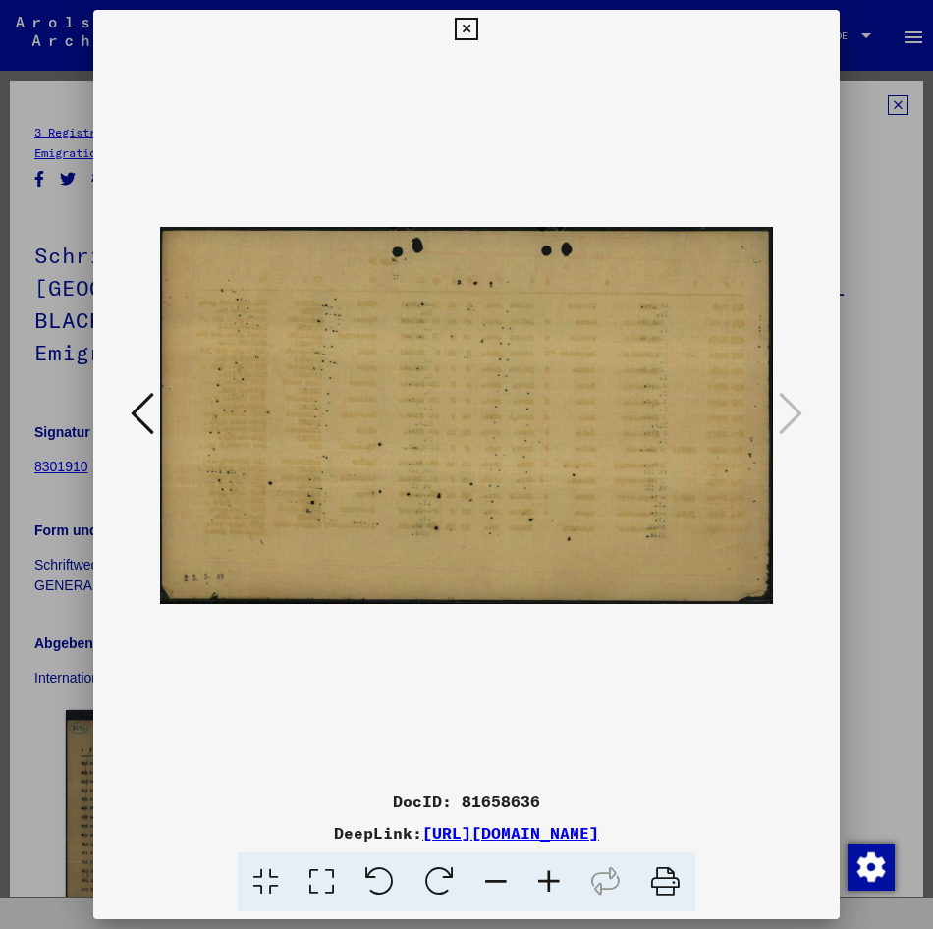
click at [856, 453] on div at bounding box center [466, 464] width 933 height 929
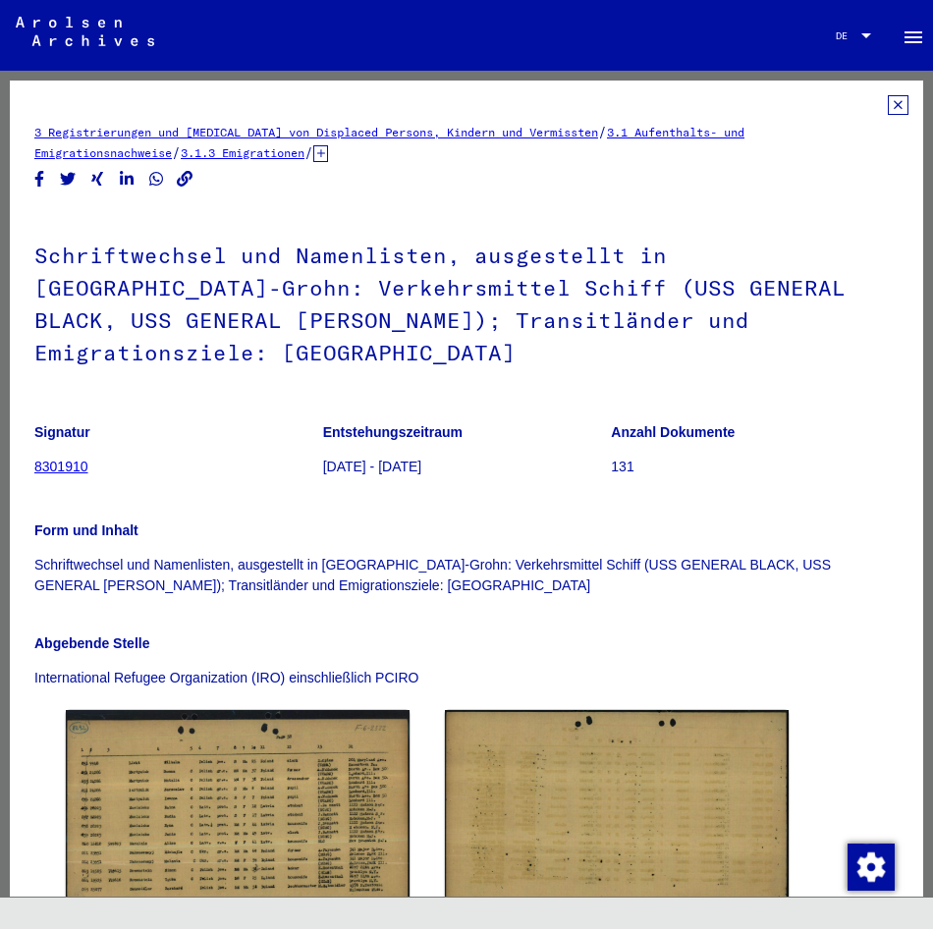
click at [871, 98] on div at bounding box center [471, 105] width 874 height 20
click at [888, 97] on icon at bounding box center [898, 105] width 21 height 20
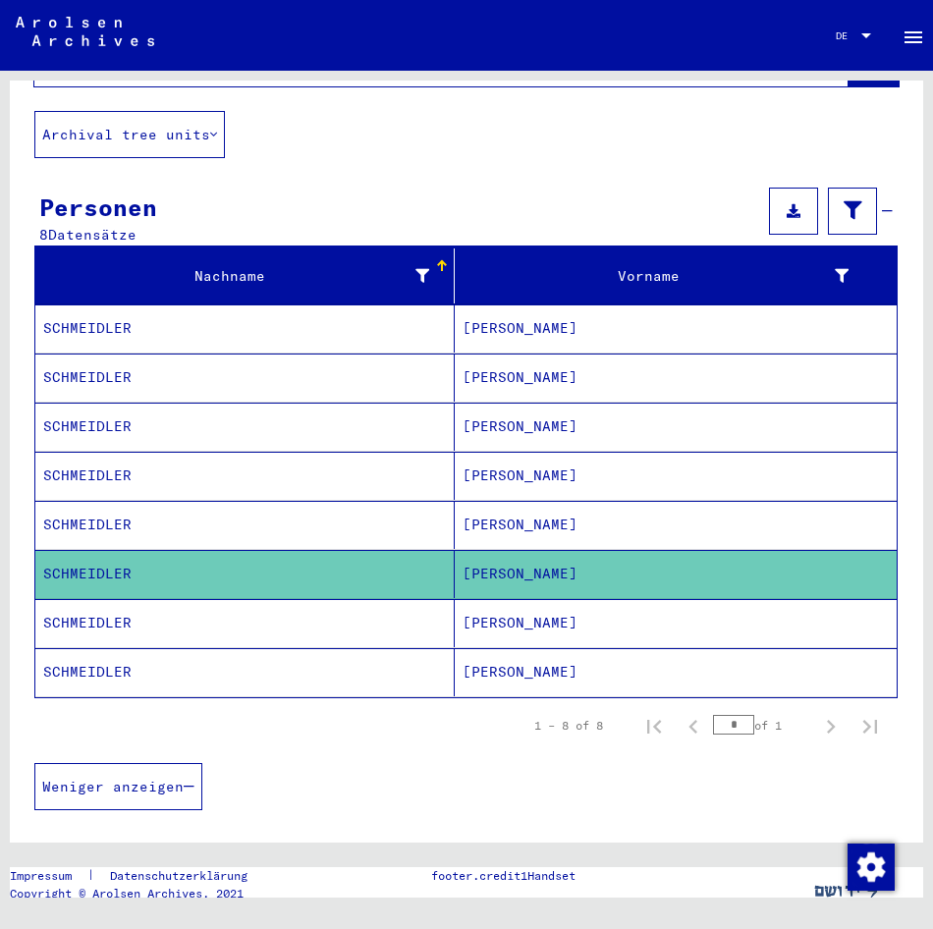
scroll to position [229, 0]
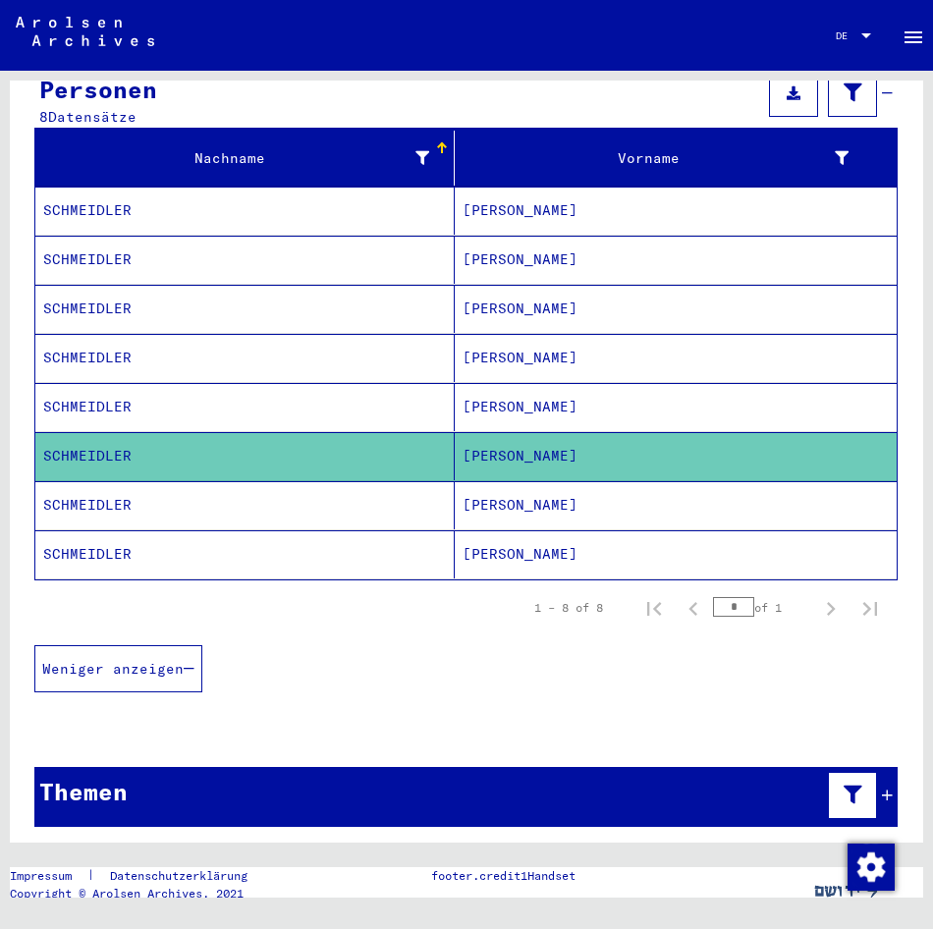
click at [460, 448] on mat-cell "[PERSON_NAME]" at bounding box center [676, 456] width 442 height 48
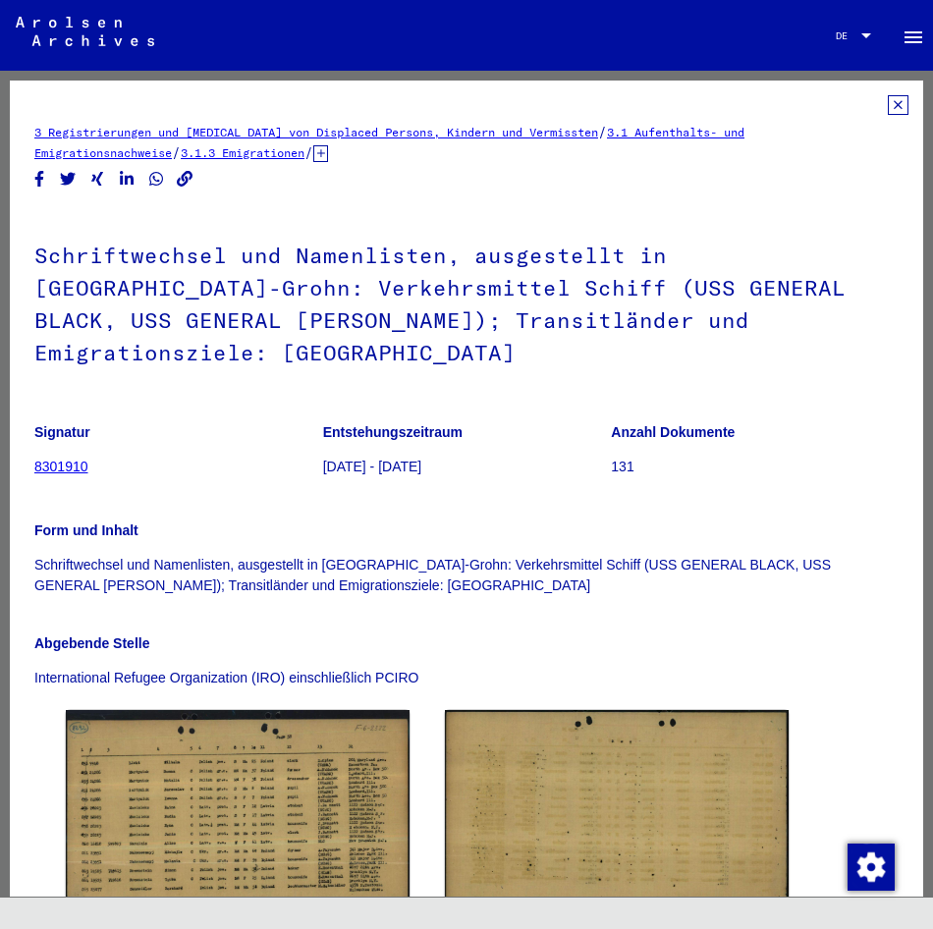
scroll to position [0, 0]
click at [890, 105] on icon at bounding box center [898, 105] width 21 height 20
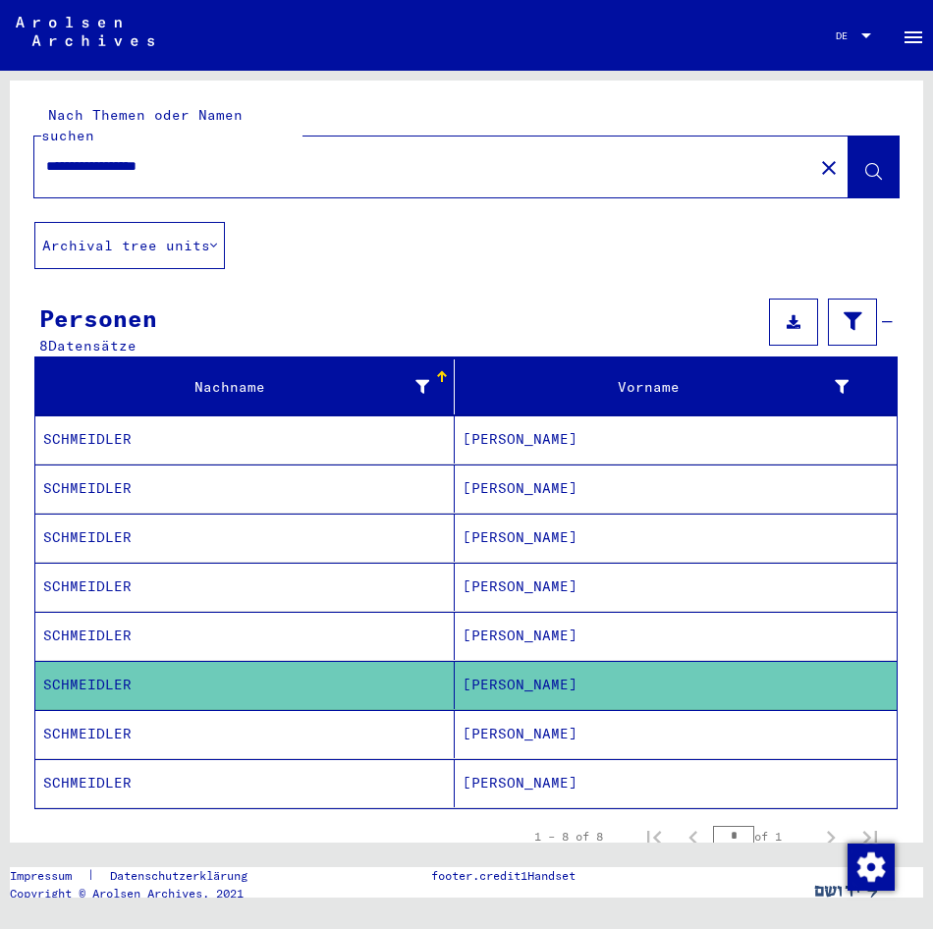
click at [573, 719] on mat-cell "[PERSON_NAME]" at bounding box center [676, 734] width 442 height 48
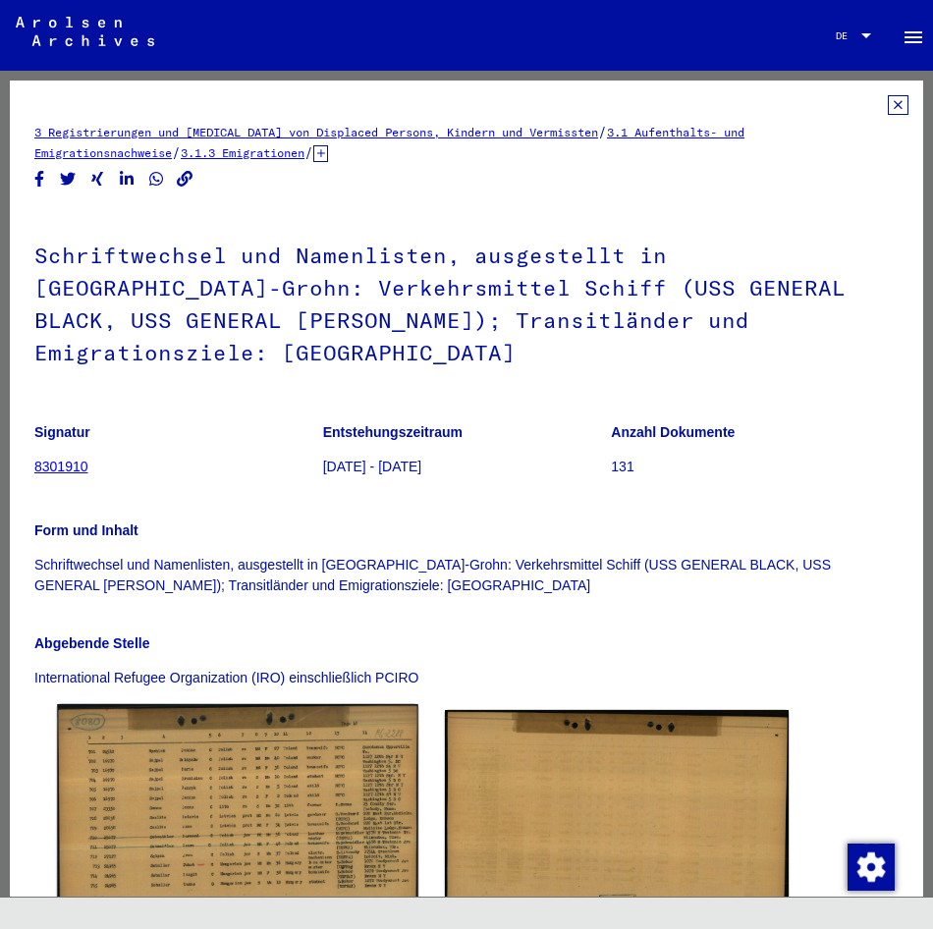
click at [210, 812] on img at bounding box center [237, 820] width 361 height 233
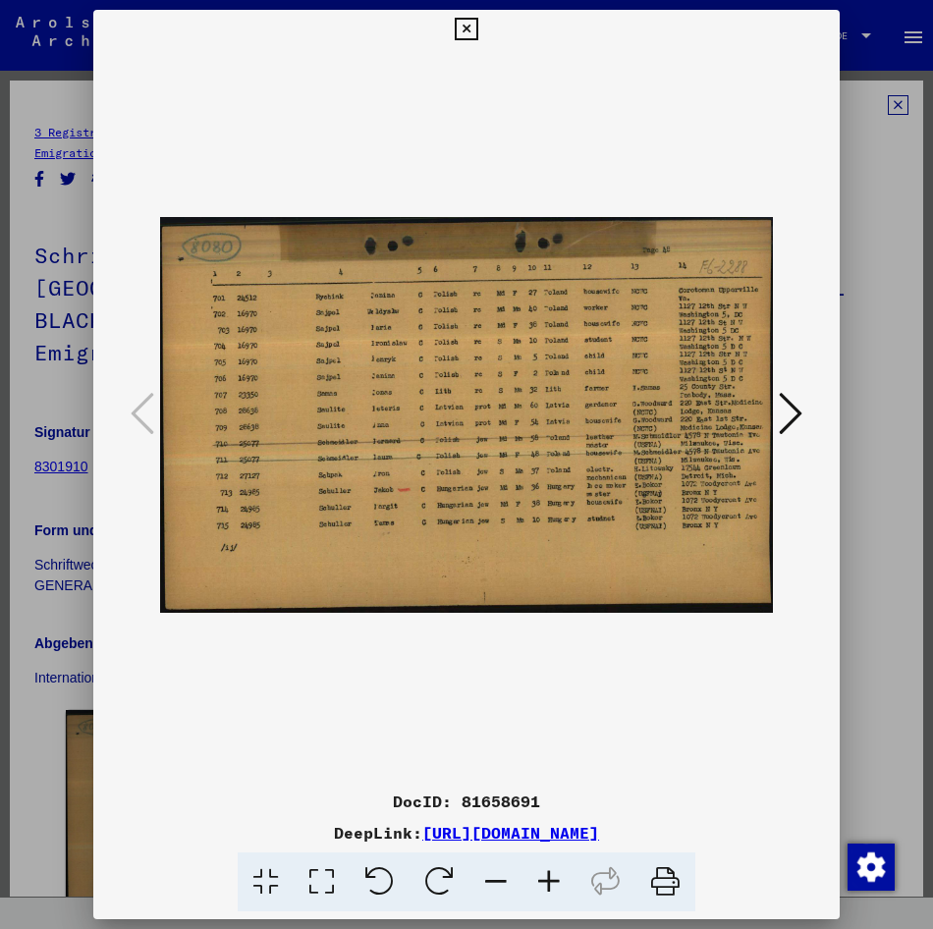
click at [860, 272] on div at bounding box center [466, 464] width 933 height 929
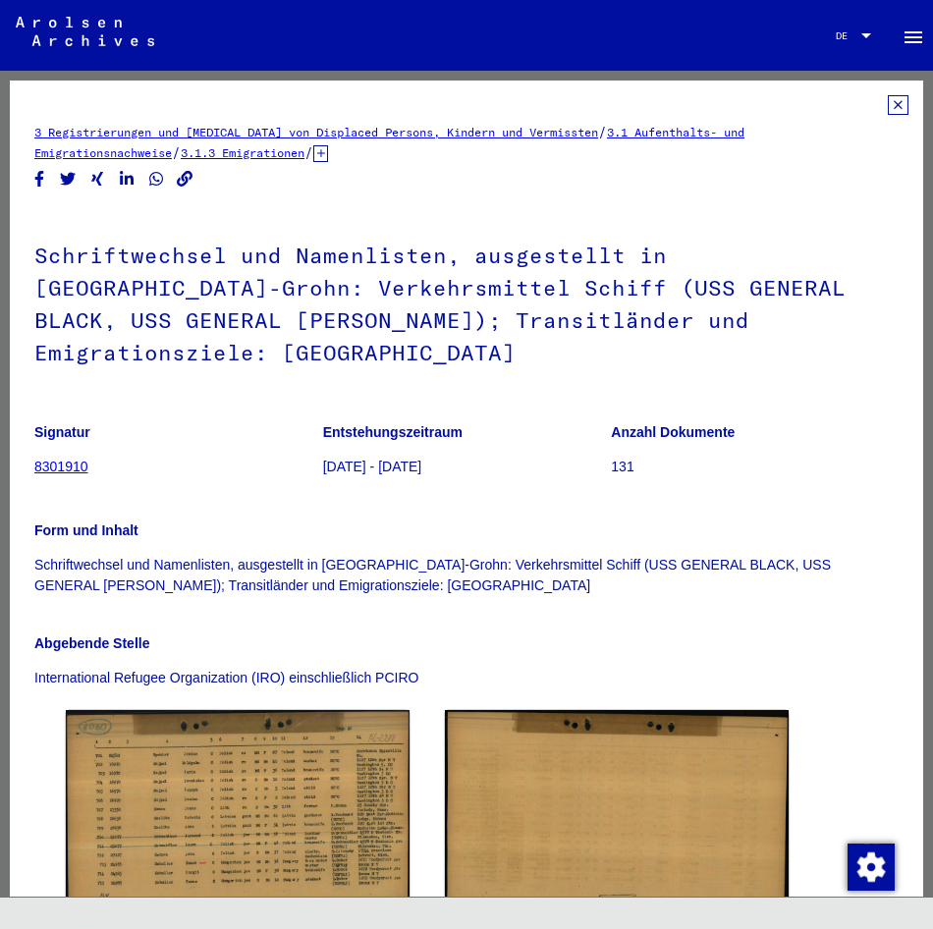
click at [897, 106] on yv-its-full-details "3 Registrierungen und [MEDICAL_DATA] von Displaced Persons, Kindern und Vermiss…" at bounding box center [466, 573] width 913 height 956
click at [873, 115] on div "3 Registrierungen und [MEDICAL_DATA] von Displaced Persons, Kindern und Vermiss…" at bounding box center [466, 573] width 864 height 956
click at [878, 116] on div "3 Registrierungen und [MEDICAL_DATA] von Displaced Persons, Kindern und Vermiss…" at bounding box center [466, 573] width 864 height 956
click at [888, 109] on icon at bounding box center [898, 105] width 21 height 20
